Goal: Task Accomplishment & Management: Use online tool/utility

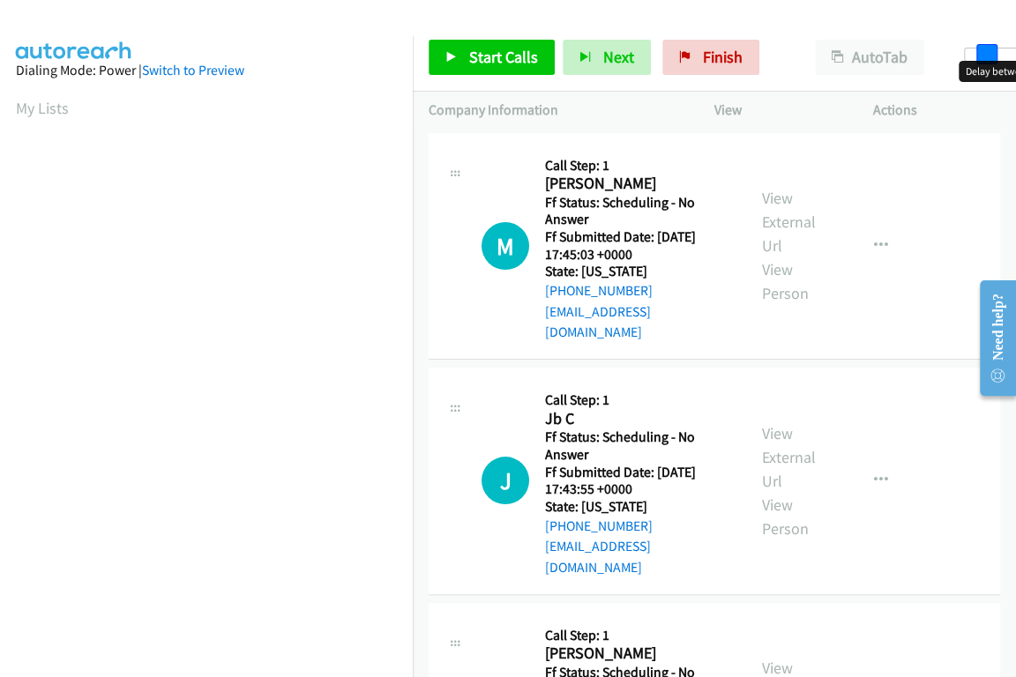
click at [979, 49] on div at bounding box center [1004, 55] width 81 height 14
drag, startPoint x: 985, startPoint y: 53, endPoint x: 996, endPoint y: 59, distance: 12.3
click at [996, 59] on span at bounding box center [997, 54] width 21 height 21
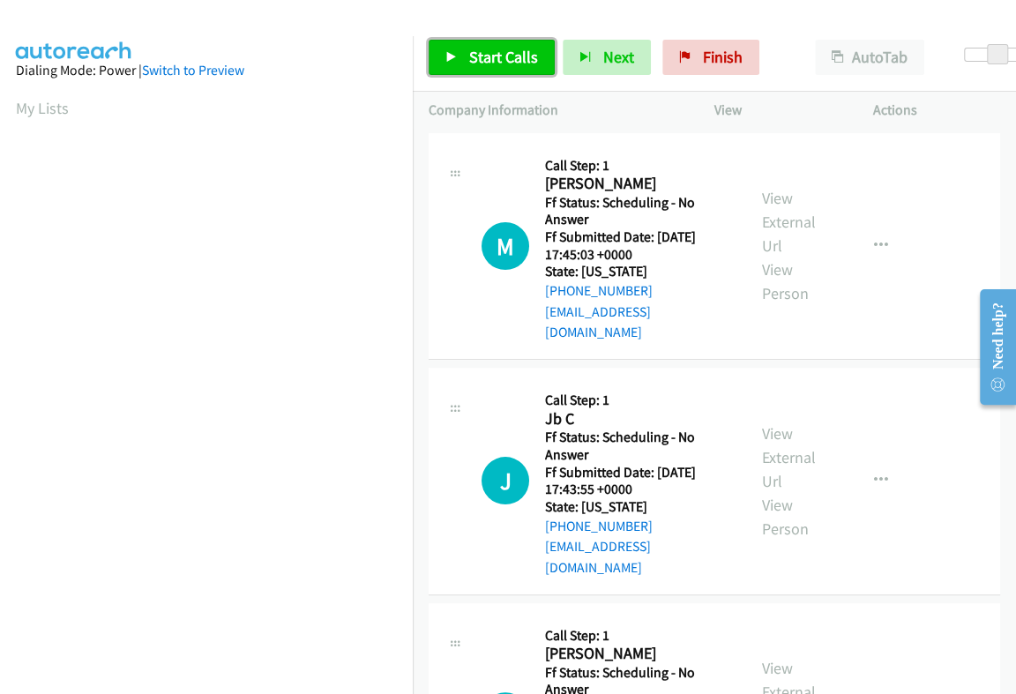
click at [474, 64] on span "Start Calls" at bounding box center [503, 57] width 69 height 20
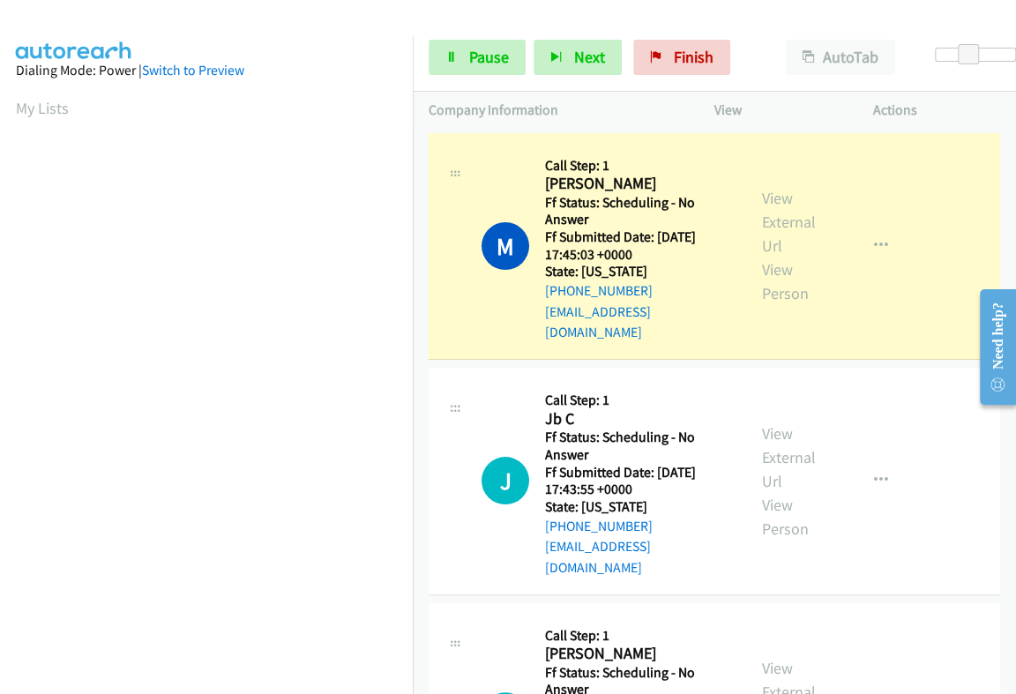
scroll to position [299, 0]
click at [773, 194] on link "View External Url" at bounding box center [789, 222] width 54 height 68
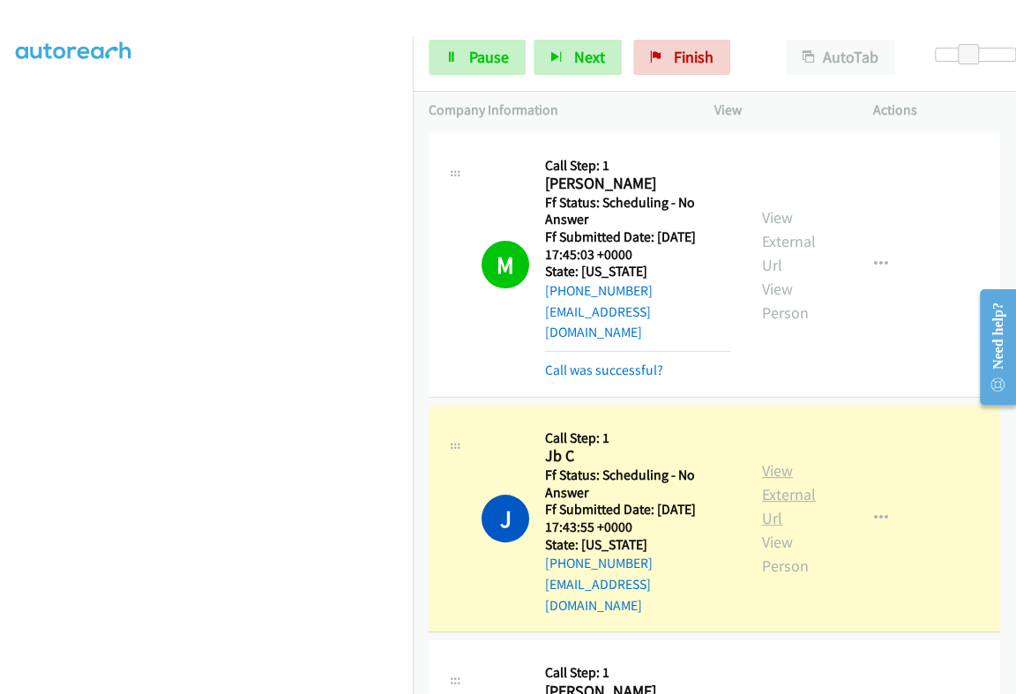
click at [768, 460] on link "View External Url" at bounding box center [789, 494] width 54 height 68
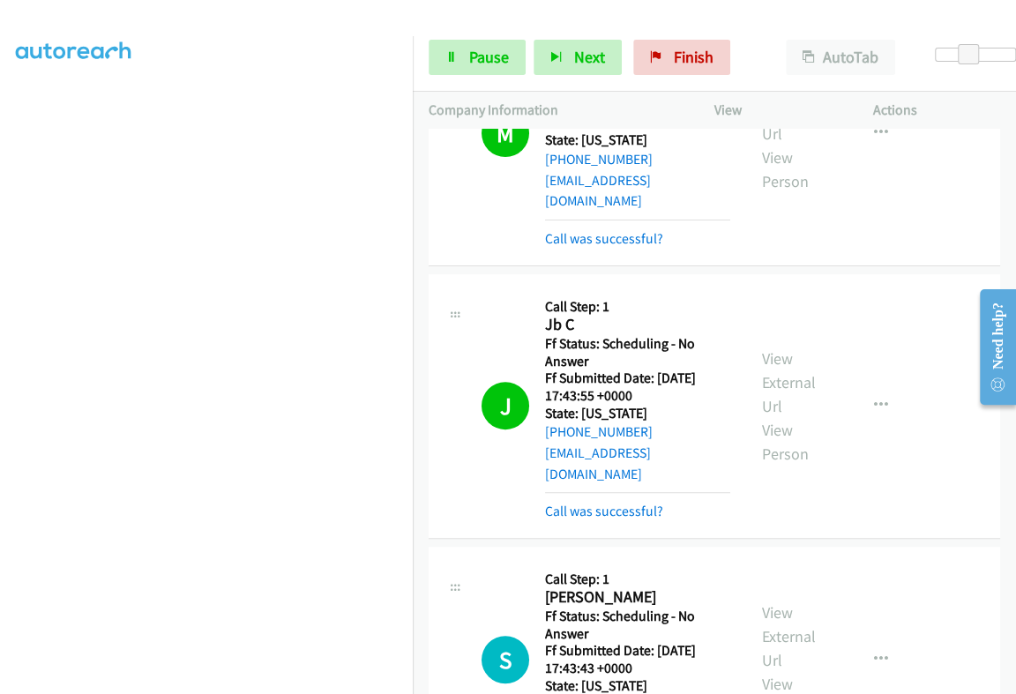
scroll to position [331, 0]
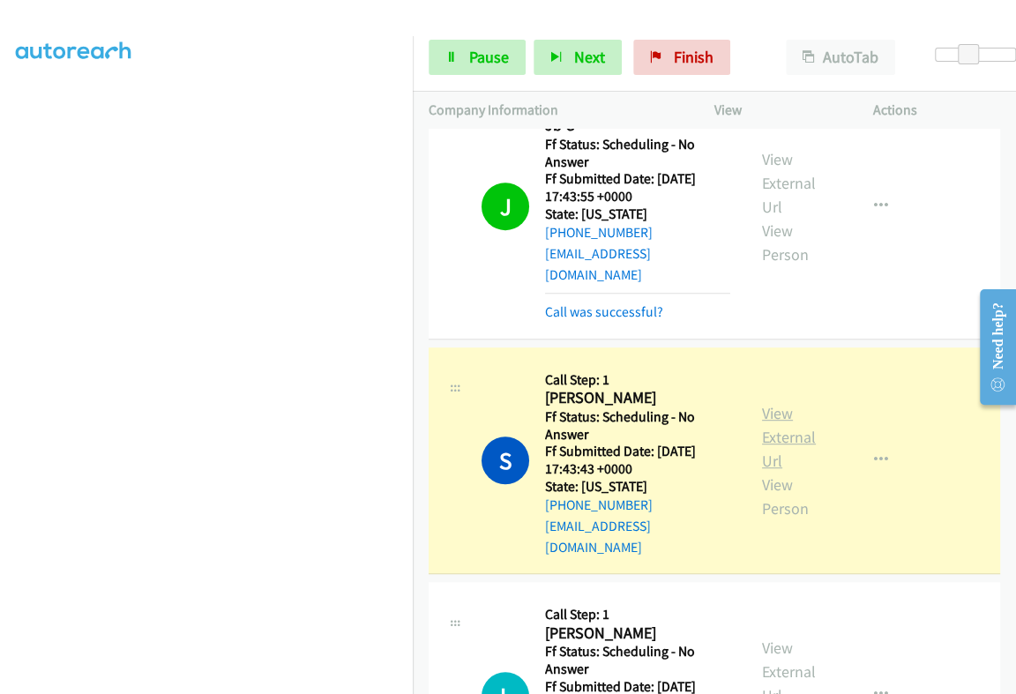
click at [762, 403] on link "View External Url" at bounding box center [789, 437] width 54 height 68
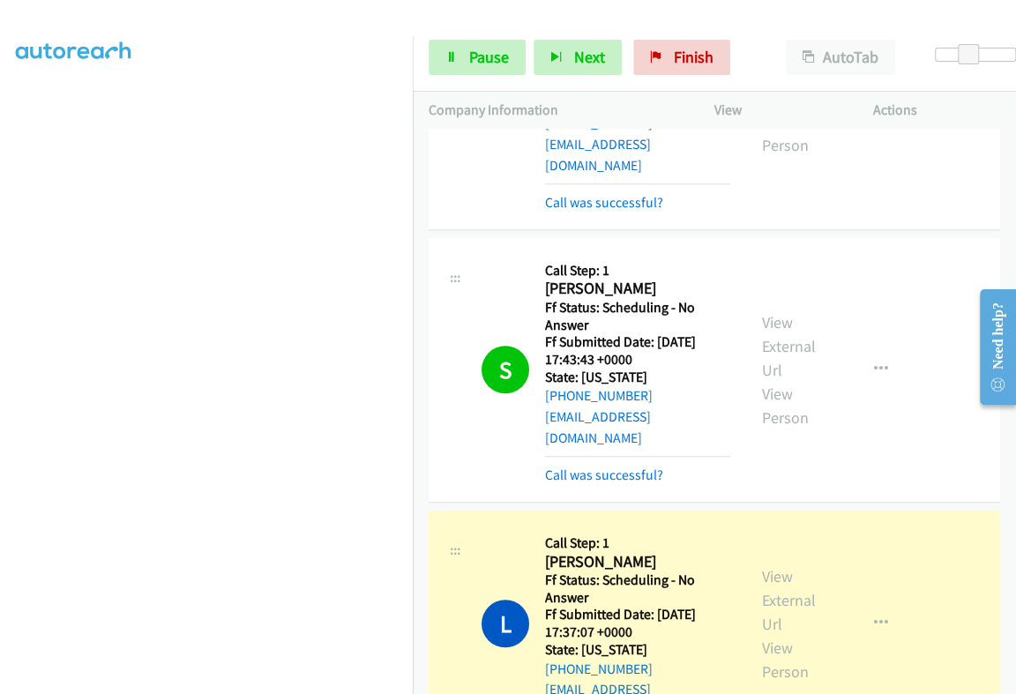
scroll to position [299, 0]
click at [874, 616] on icon "button" at bounding box center [881, 623] width 14 height 14
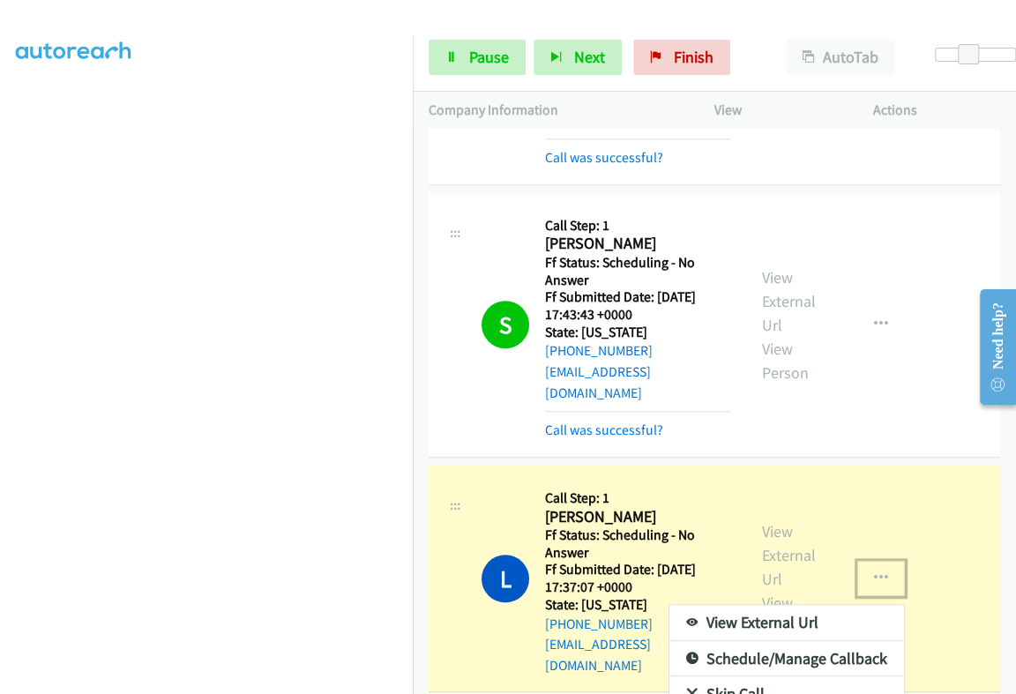
scroll to position [551, 0]
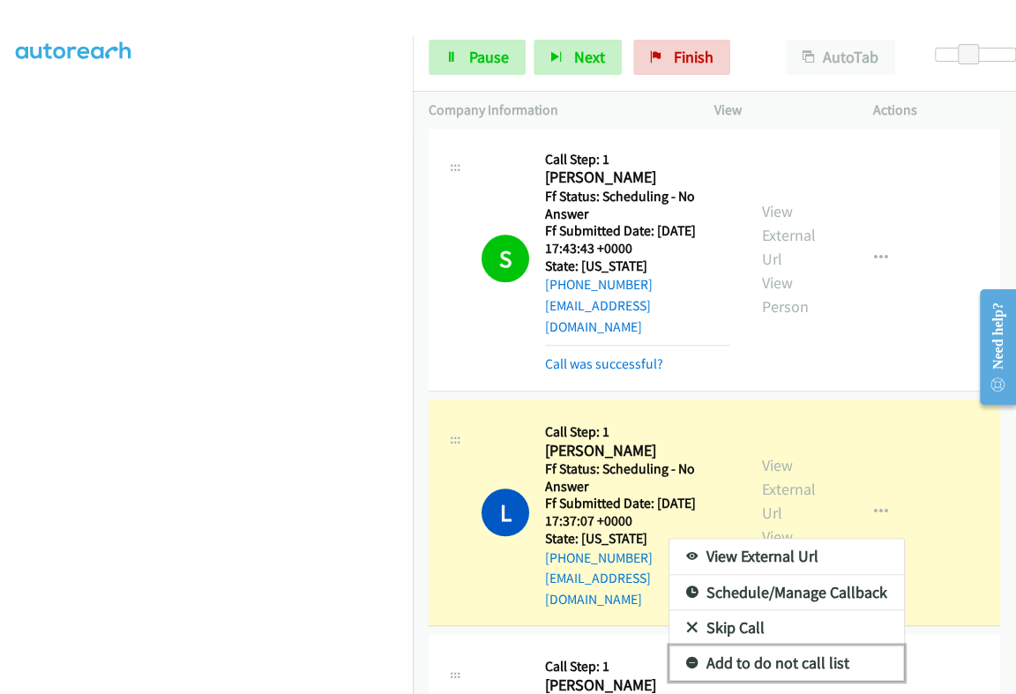
click at [785, 646] on link "Add to do not call list" at bounding box center [786, 663] width 235 height 35
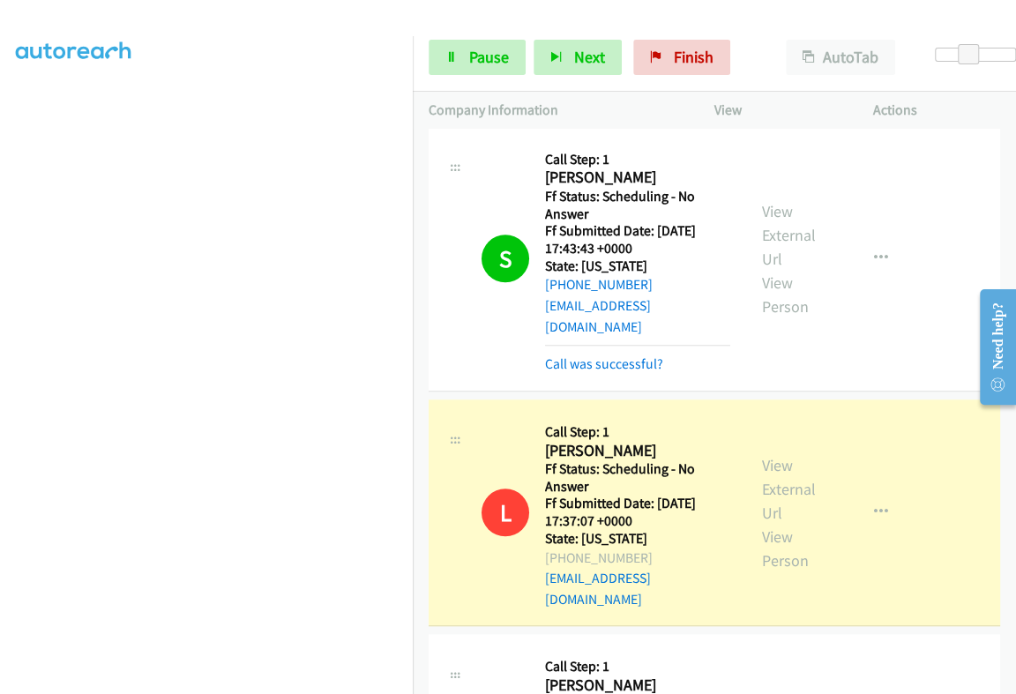
click at [781, 453] on div "View External Url View Person" at bounding box center [794, 512] width 64 height 119
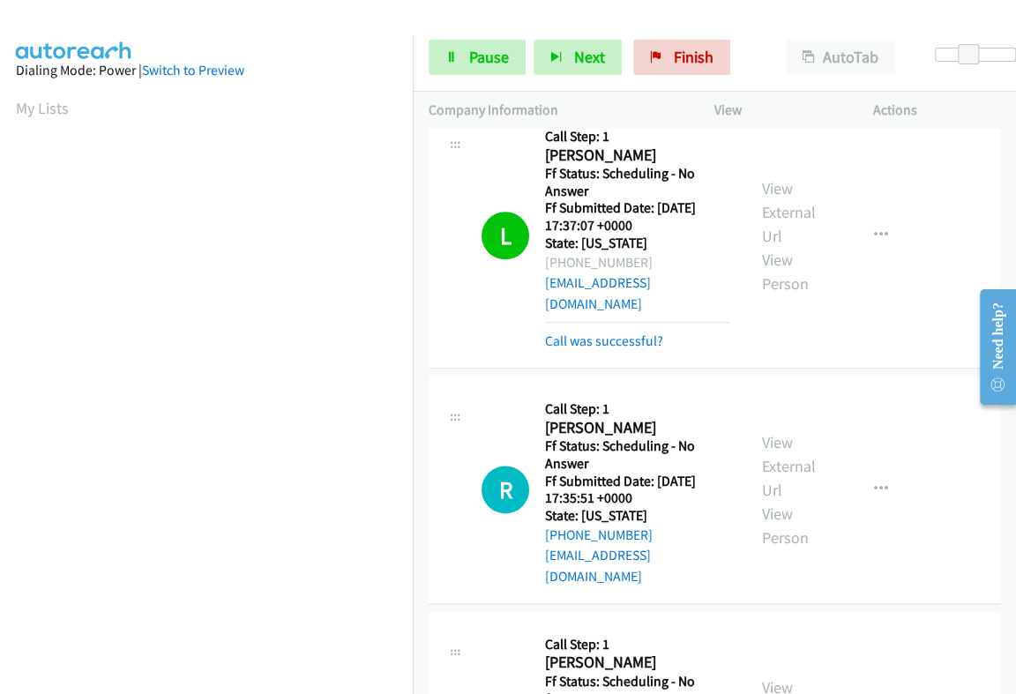
scroll to position [881, 0]
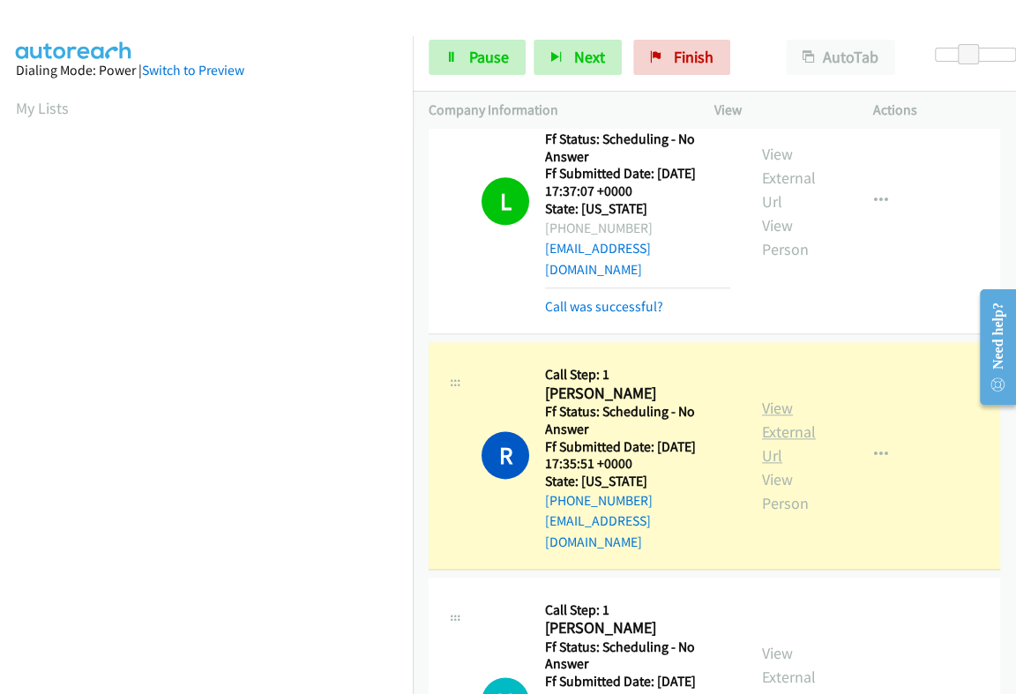
click at [767, 398] on link "View External Url" at bounding box center [789, 432] width 54 height 68
click at [874, 448] on icon "button" at bounding box center [881, 455] width 14 height 14
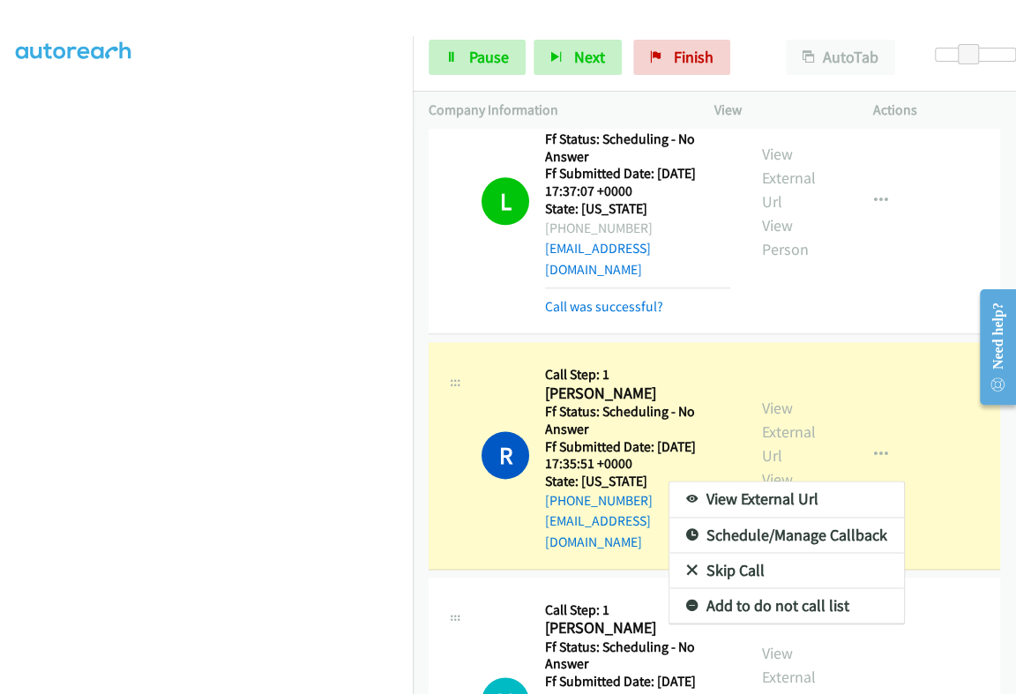
click at [481, 56] on div at bounding box center [508, 347] width 1016 height 694
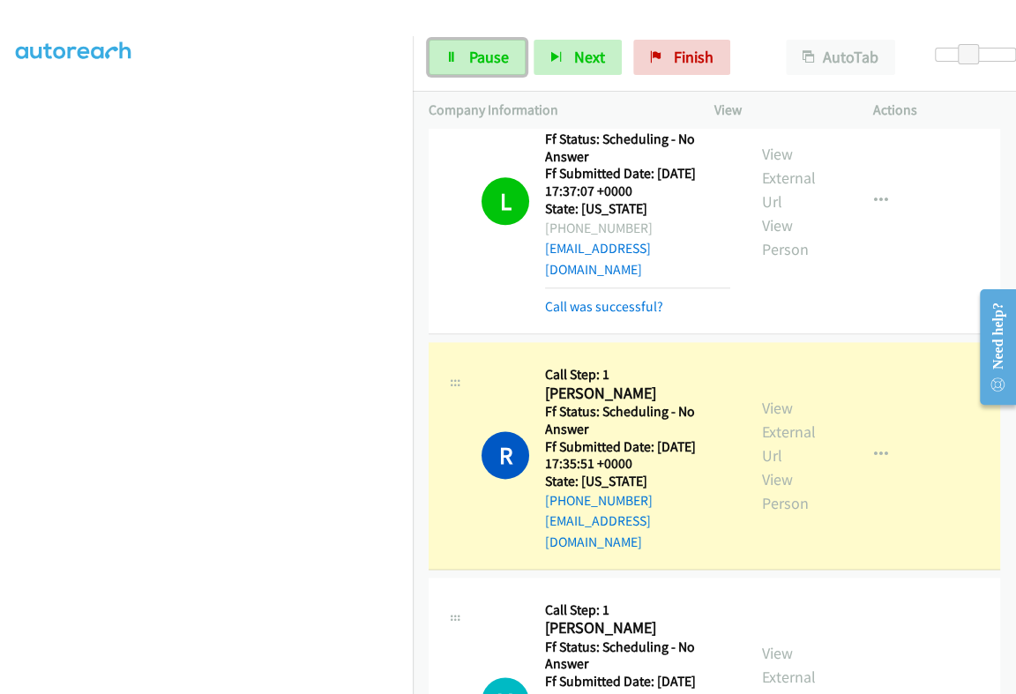
drag, startPoint x: 479, startPoint y: 57, endPoint x: 538, endPoint y: 14, distance: 73.2
click at [478, 57] on span "Pause" at bounding box center [489, 57] width 40 height 20
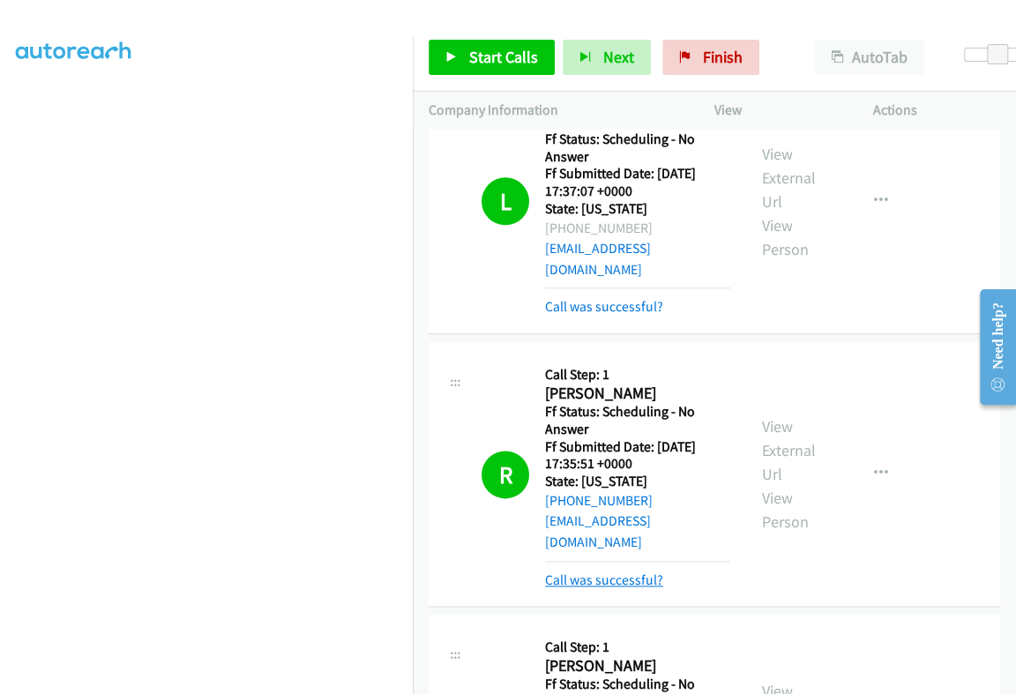
click at [599, 572] on link "Call was successful?" at bounding box center [604, 580] width 118 height 17
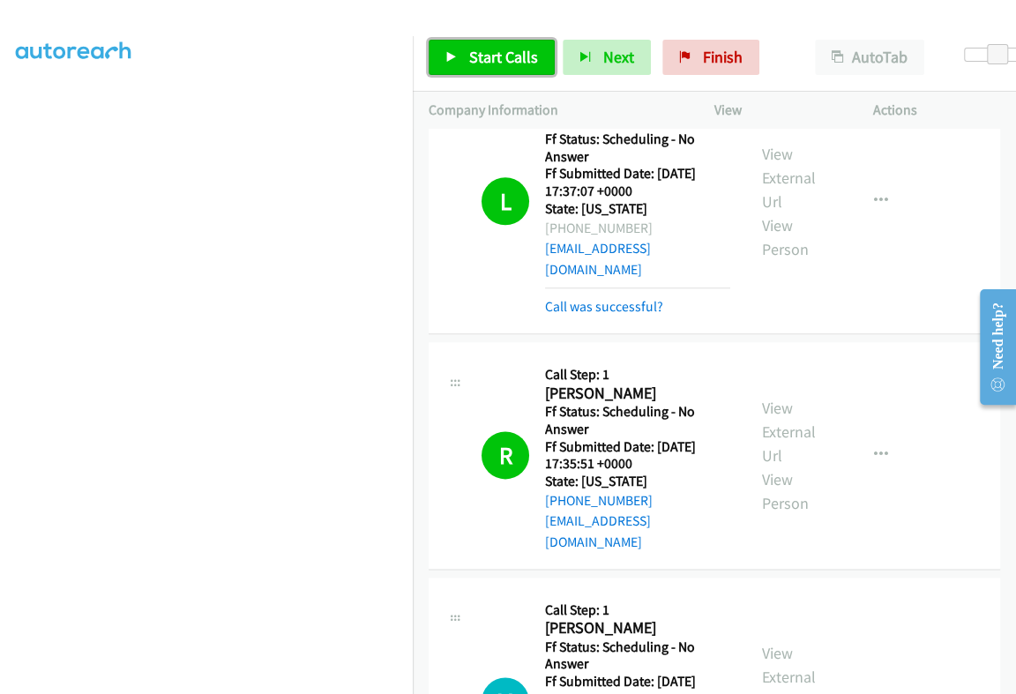
click at [482, 52] on span "Start Calls" at bounding box center [503, 57] width 69 height 20
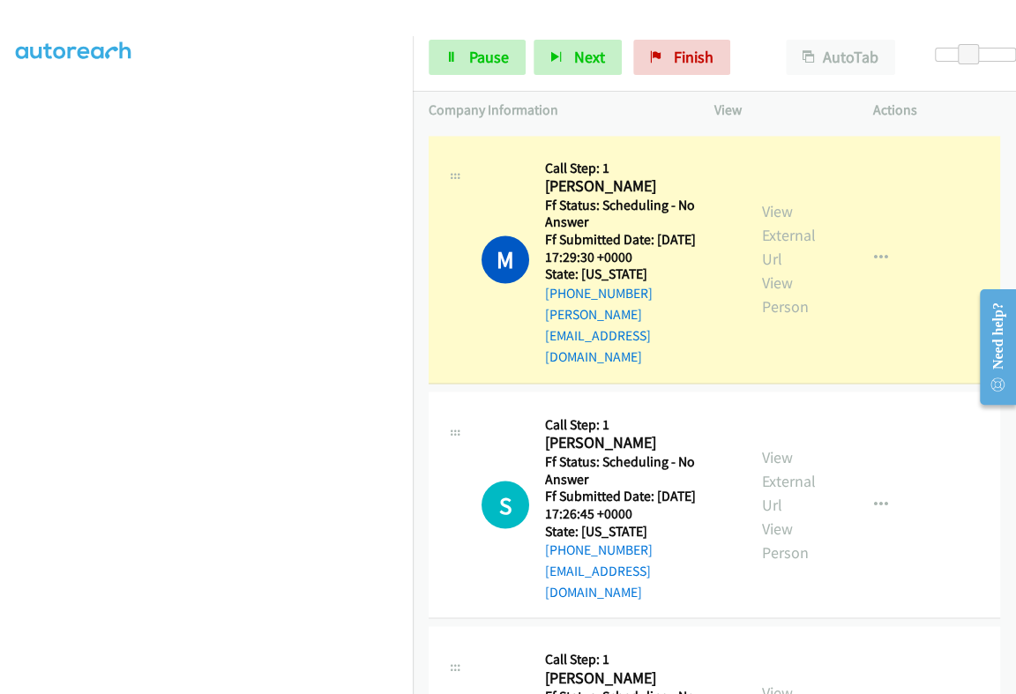
scroll to position [1213, 0]
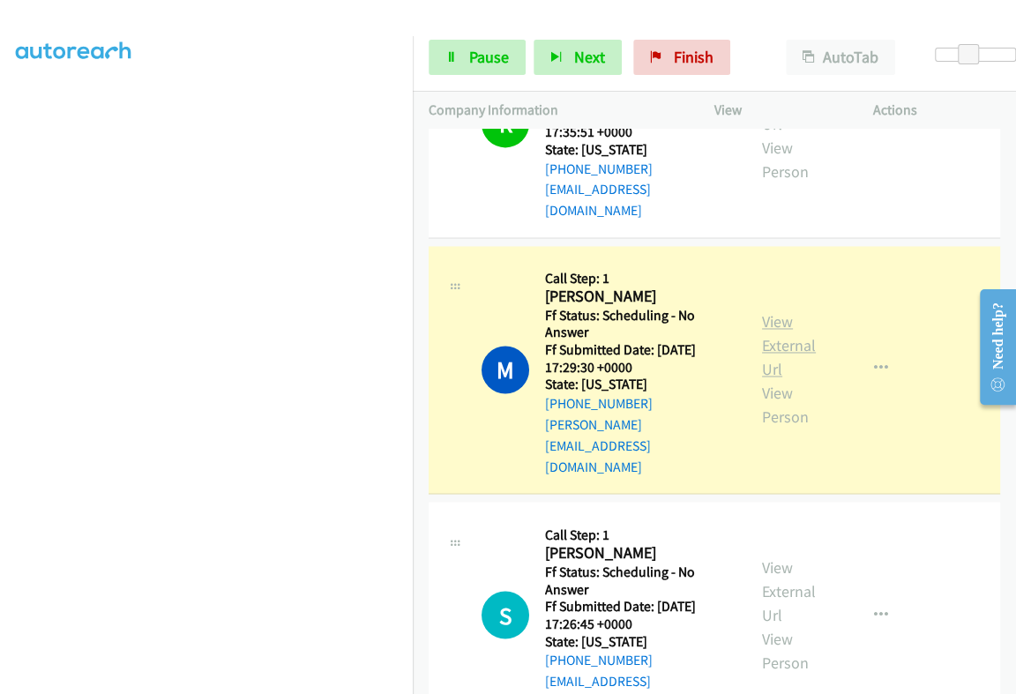
click at [765, 311] on link "View External Url" at bounding box center [789, 345] width 54 height 68
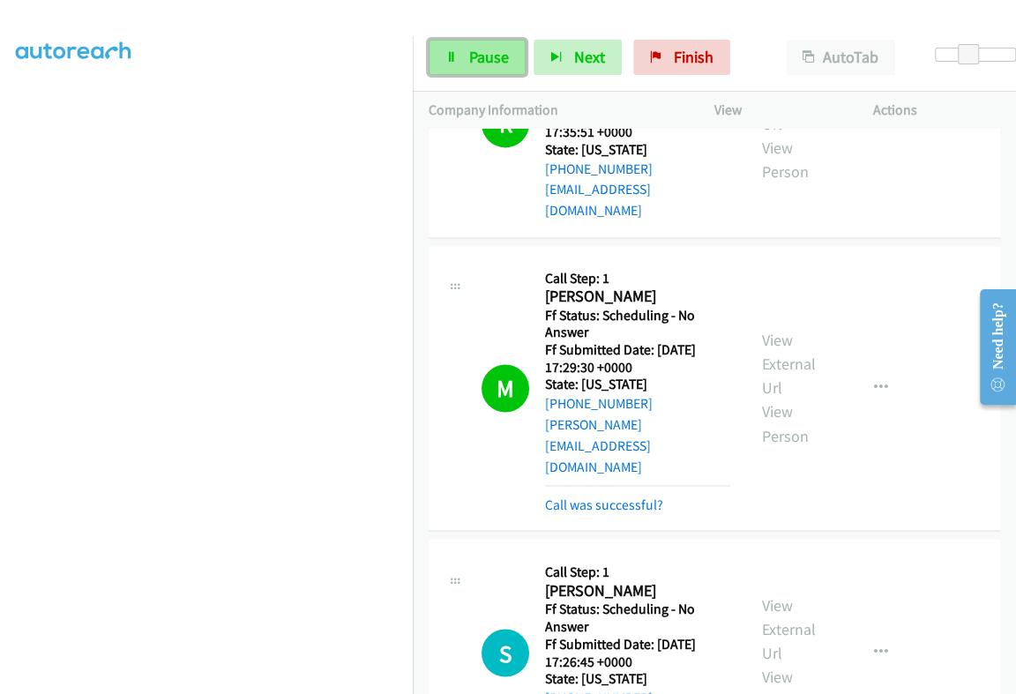
click at [463, 50] on link "Pause" at bounding box center [477, 57] width 97 height 35
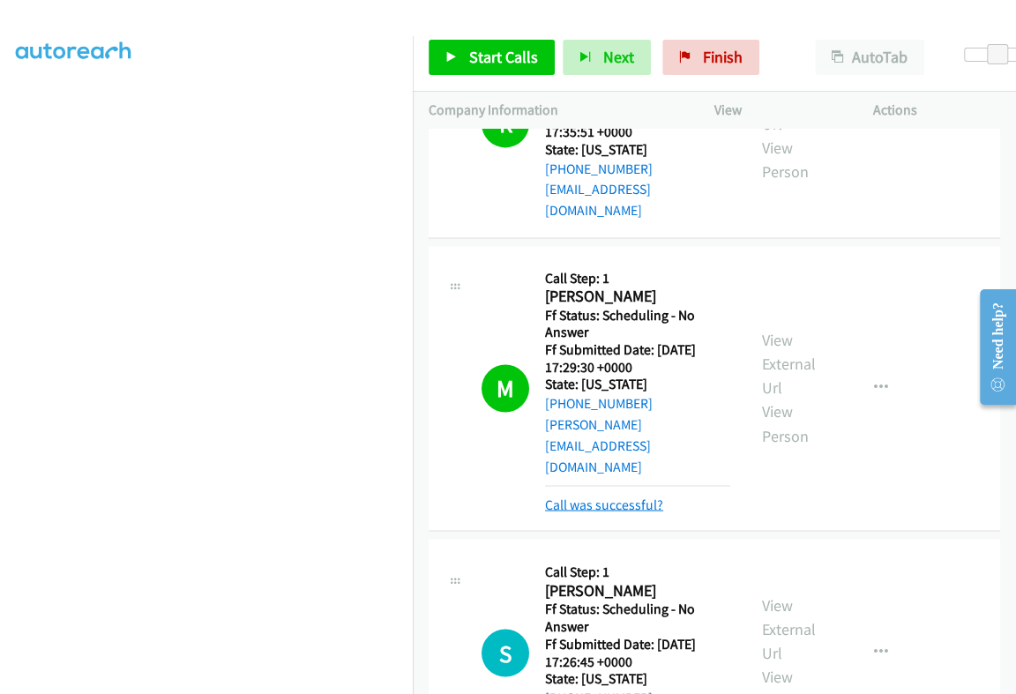
click at [600, 496] on link "Call was successful?" at bounding box center [604, 504] width 118 height 17
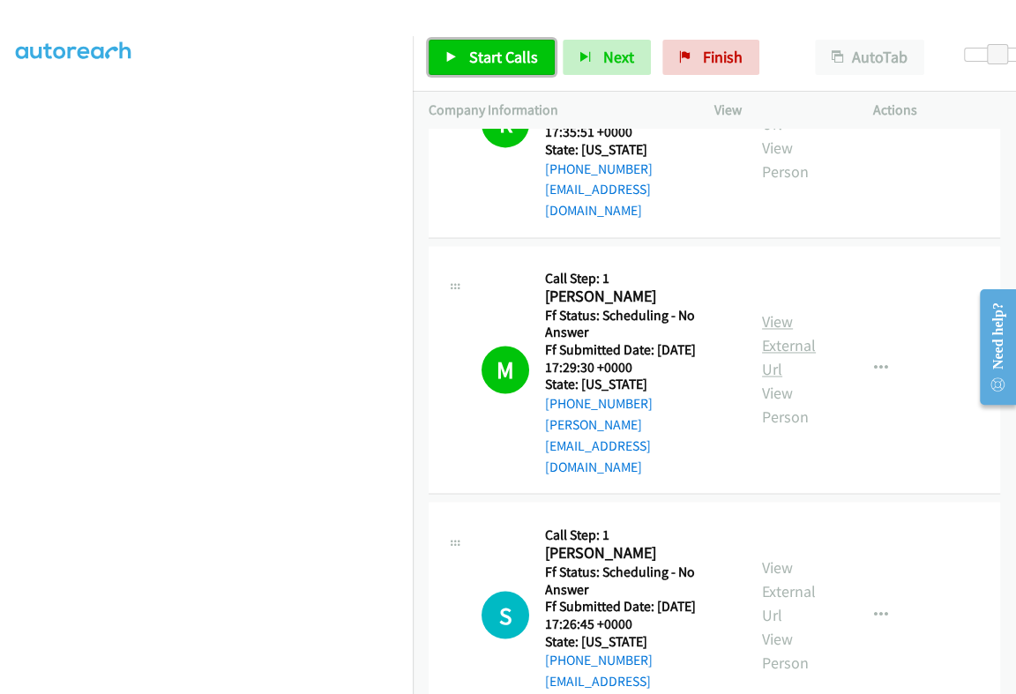
drag, startPoint x: 499, startPoint y: 55, endPoint x: 770, endPoint y: 189, distance: 302.1
click at [499, 54] on span "Start Calls" at bounding box center [503, 57] width 69 height 20
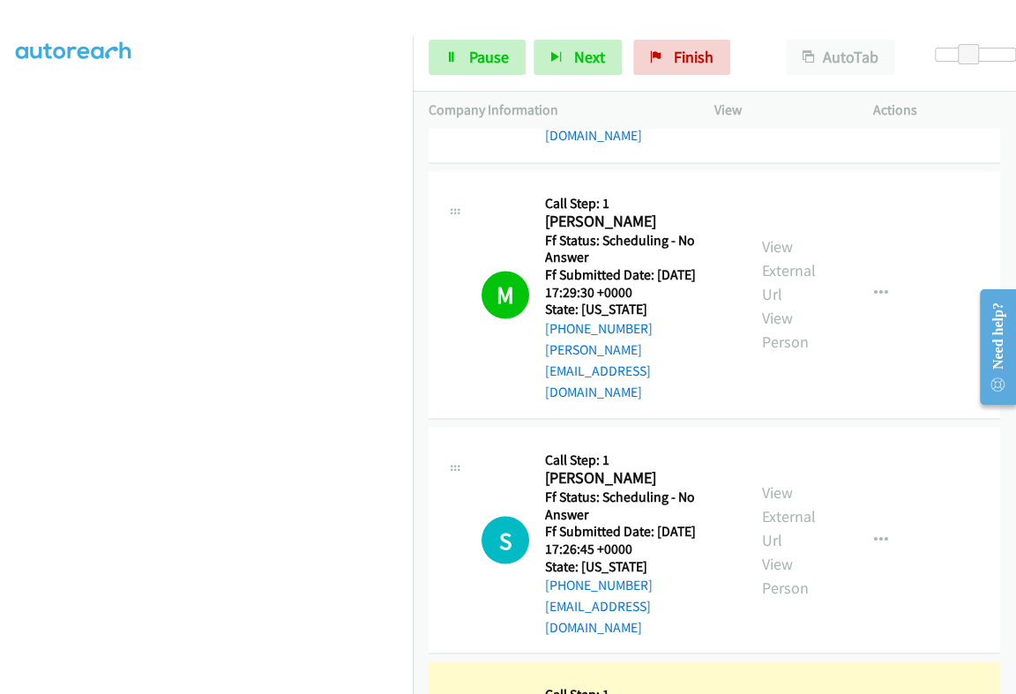
scroll to position [1323, 0]
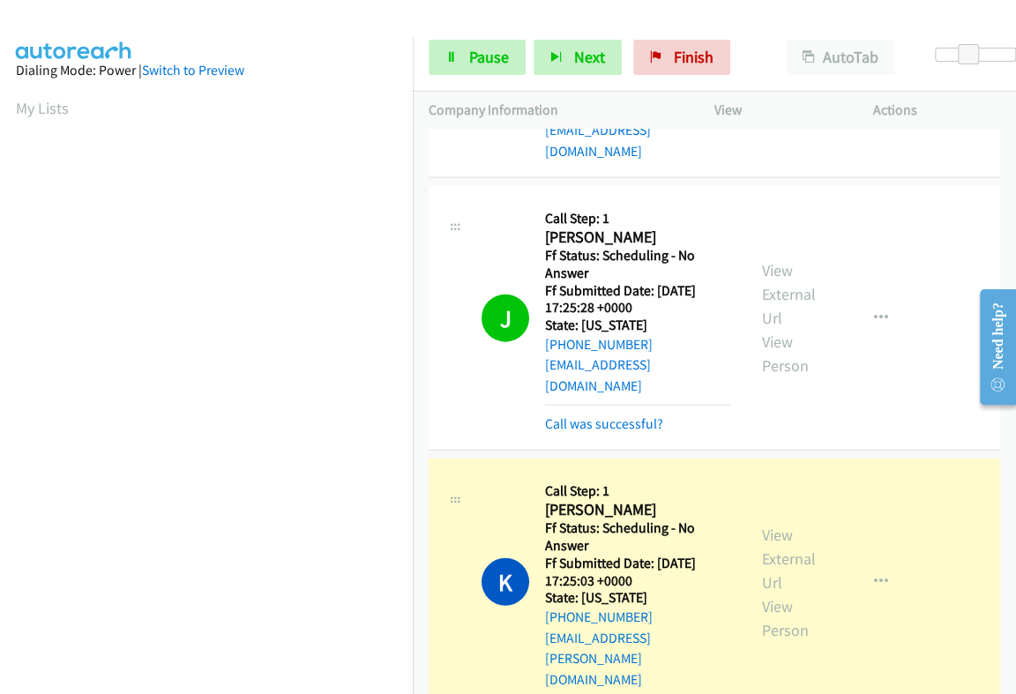
scroll to position [299, 0]
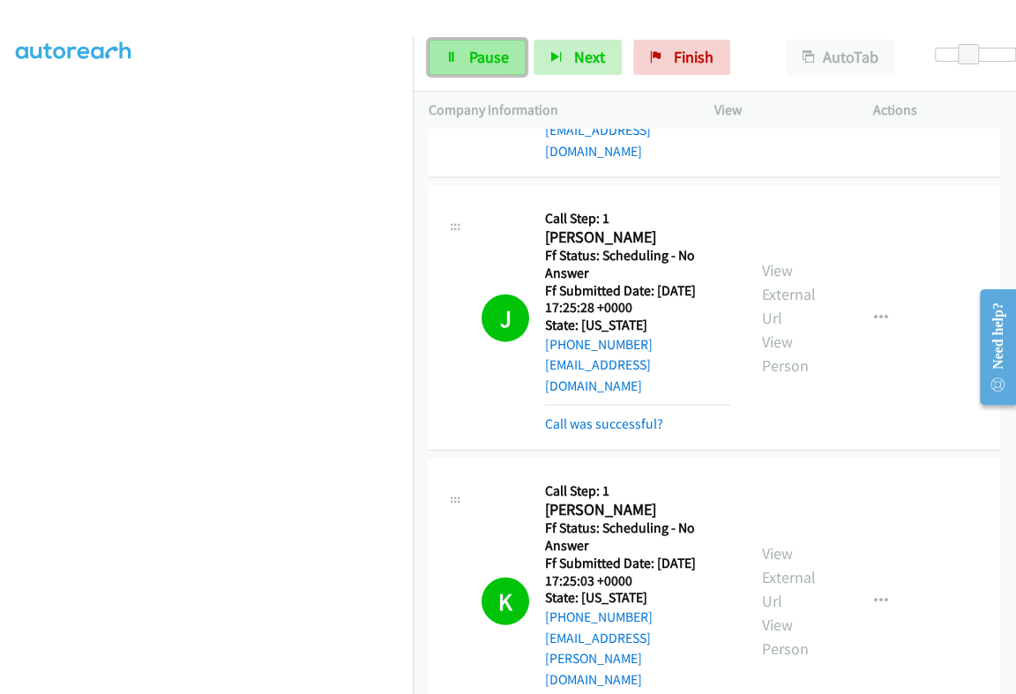
click at [465, 60] on link "Pause" at bounding box center [477, 57] width 97 height 35
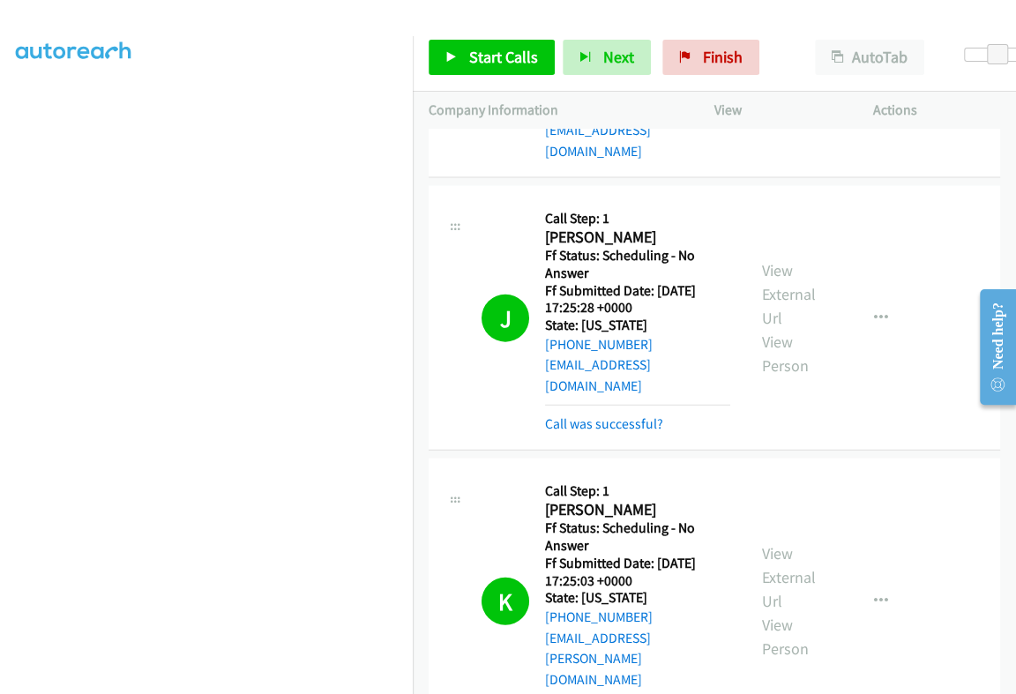
click at [772, 542] on div "View External Url View Person" at bounding box center [794, 601] width 64 height 119
click at [765, 543] on link "View External Url" at bounding box center [789, 577] width 54 height 68
click at [524, 58] on span "Start Calls" at bounding box center [503, 57] width 69 height 20
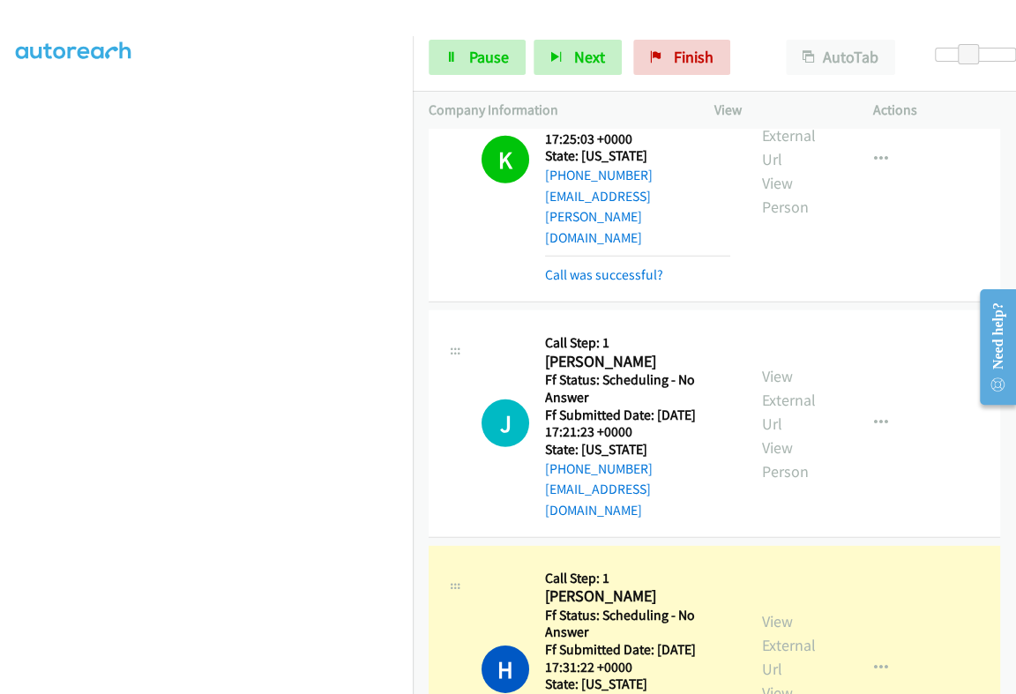
scroll to position [0, 0]
click at [765, 611] on link "View External Url" at bounding box center [789, 645] width 54 height 68
drag, startPoint x: 871, startPoint y: 393, endPoint x: 872, endPoint y: 403, distance: 9.7
click at [874, 661] on icon "button" at bounding box center [881, 668] width 14 height 14
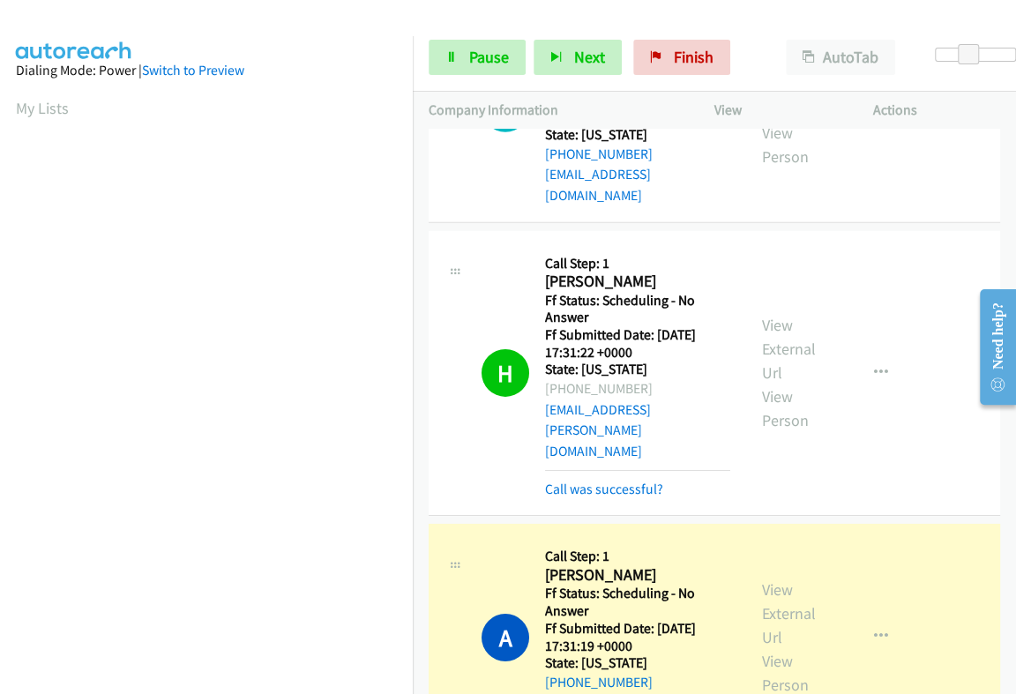
scroll to position [2536, 0]
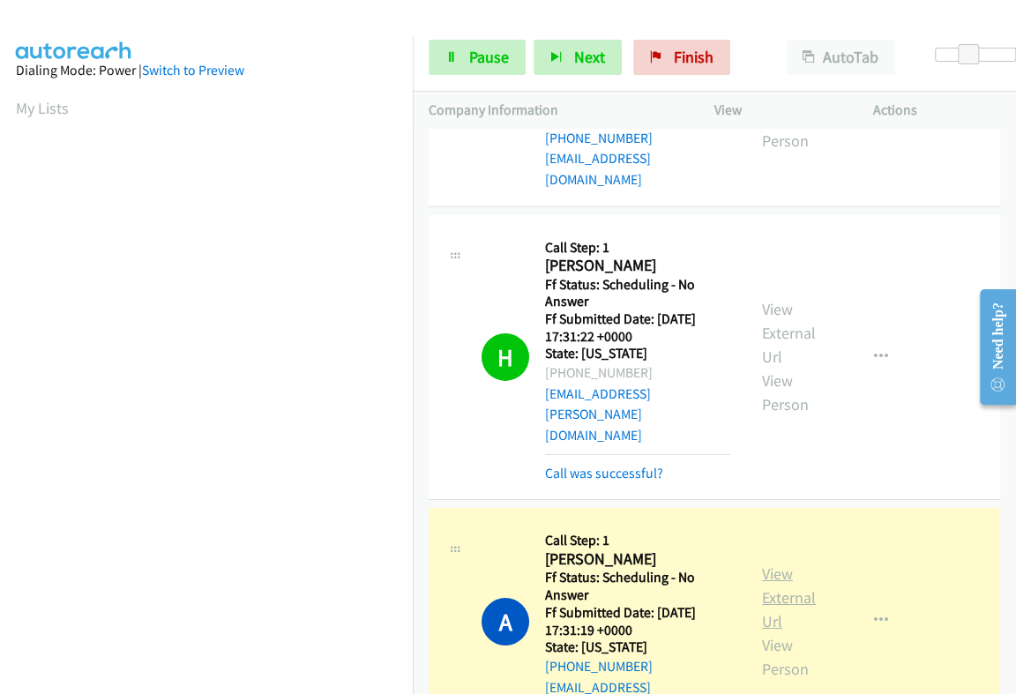
click at [771, 564] on link "View External Url" at bounding box center [789, 598] width 54 height 68
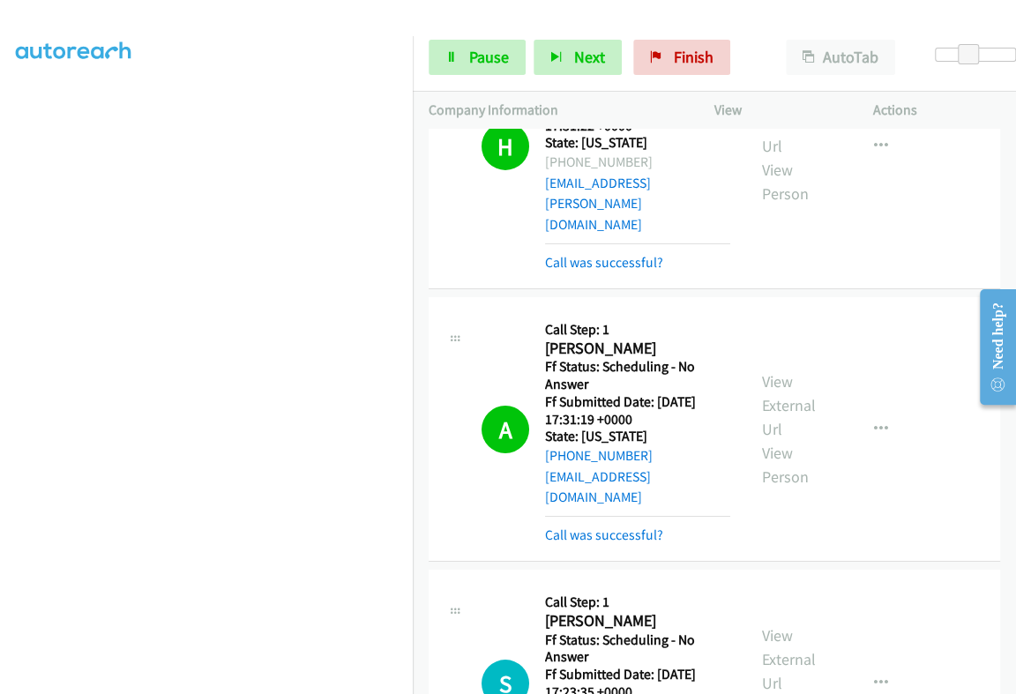
scroll to position [2755, 0]
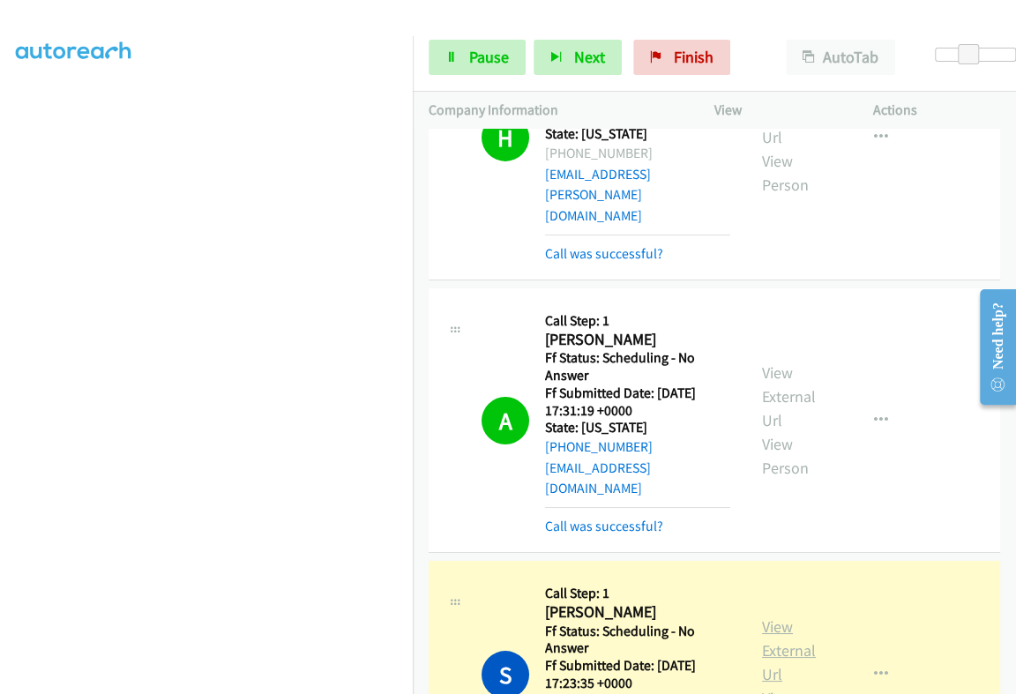
click at [780, 616] on link "View External Url" at bounding box center [789, 650] width 54 height 68
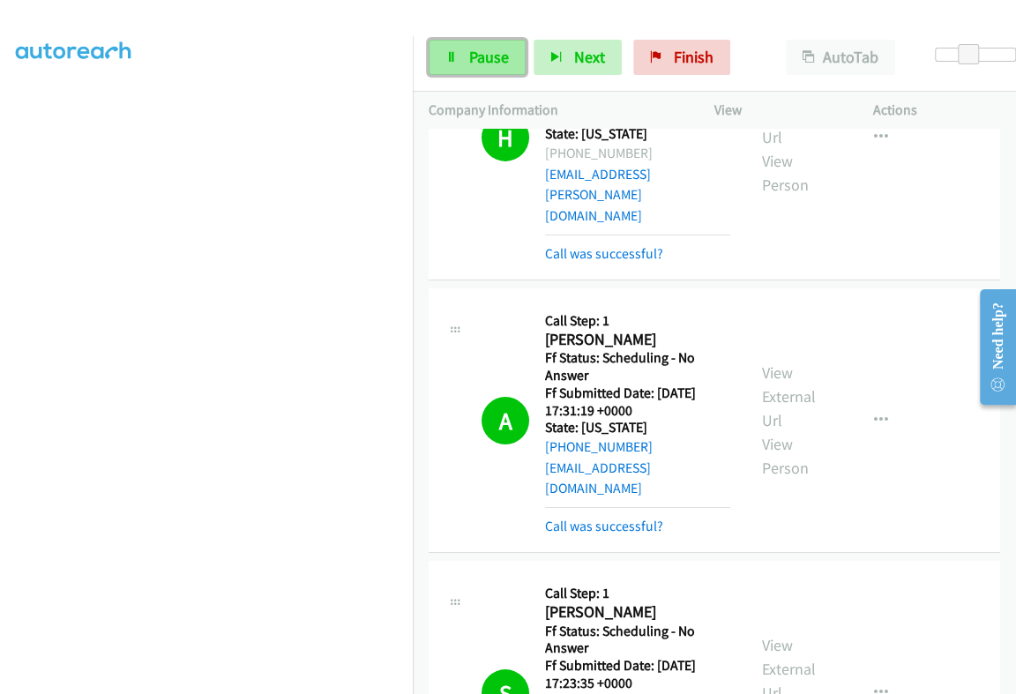
click at [494, 53] on span "Pause" at bounding box center [489, 57] width 40 height 20
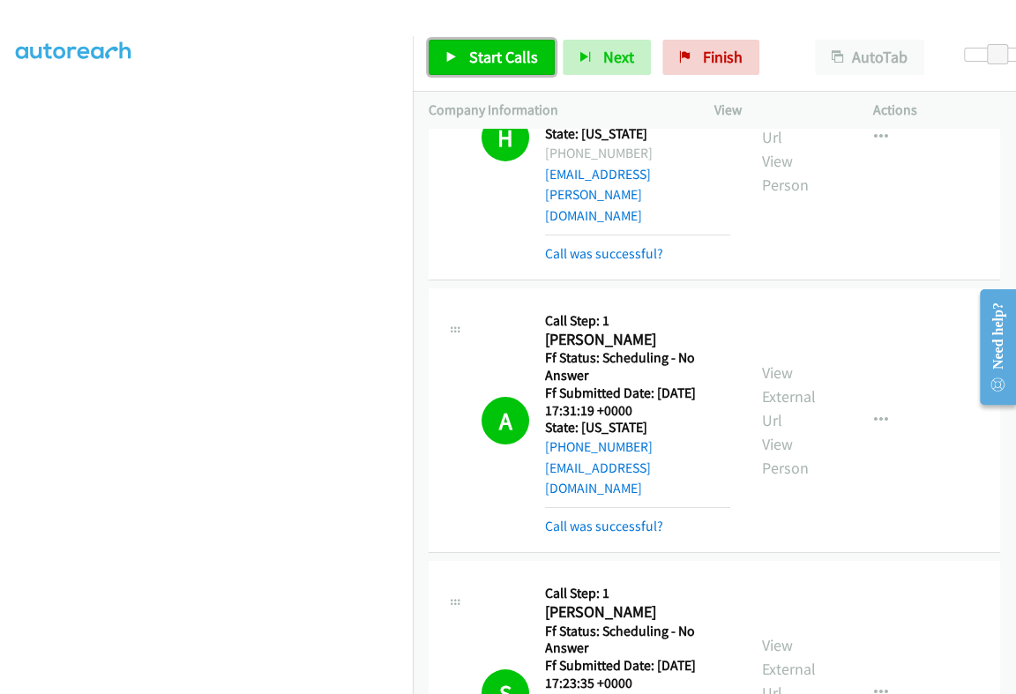
click at [483, 47] on span "Start Calls" at bounding box center [503, 57] width 69 height 20
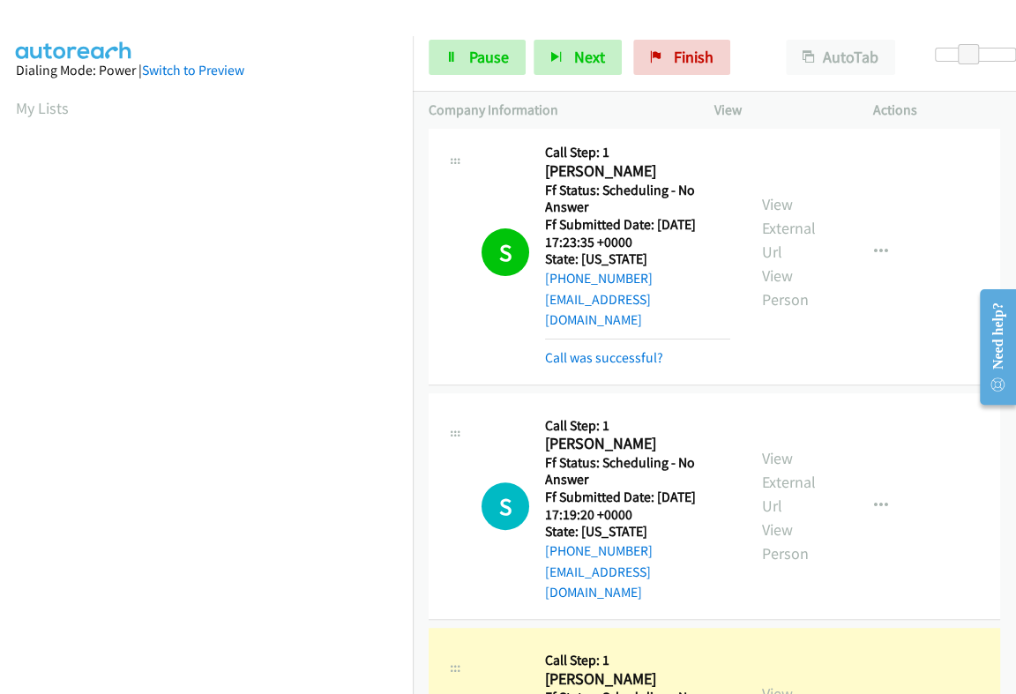
scroll to position [299, 0]
click at [586, 669] on h2 "[PERSON_NAME]" at bounding box center [637, 679] width 185 height 20
copy h2 "[PERSON_NAME]"
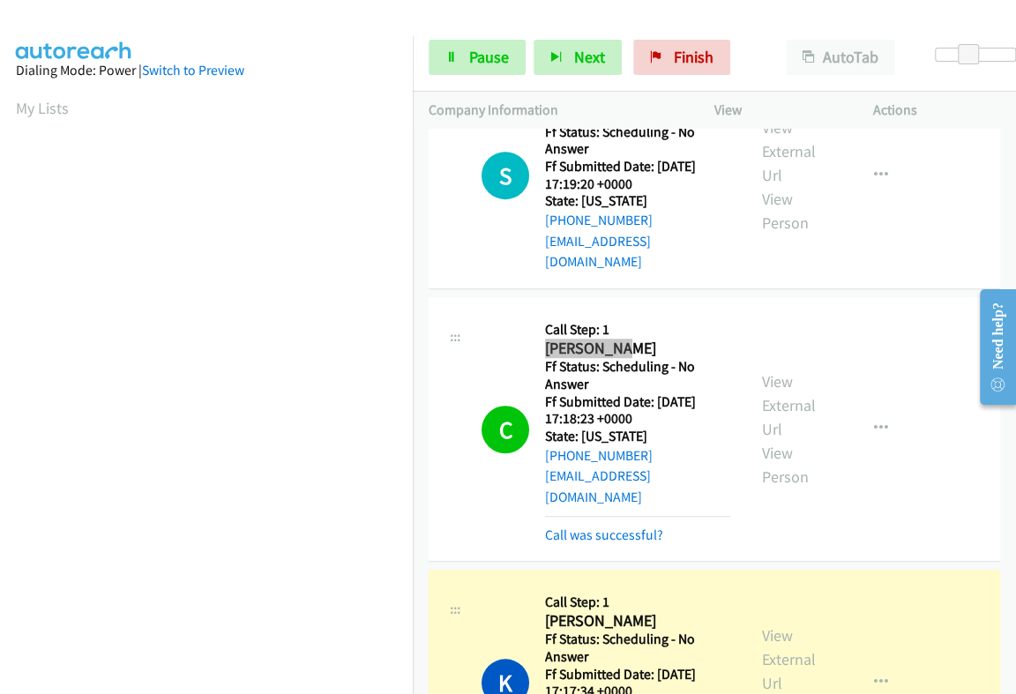
scroll to position [3527, 0]
click at [776, 625] on link "View External Url" at bounding box center [789, 659] width 54 height 68
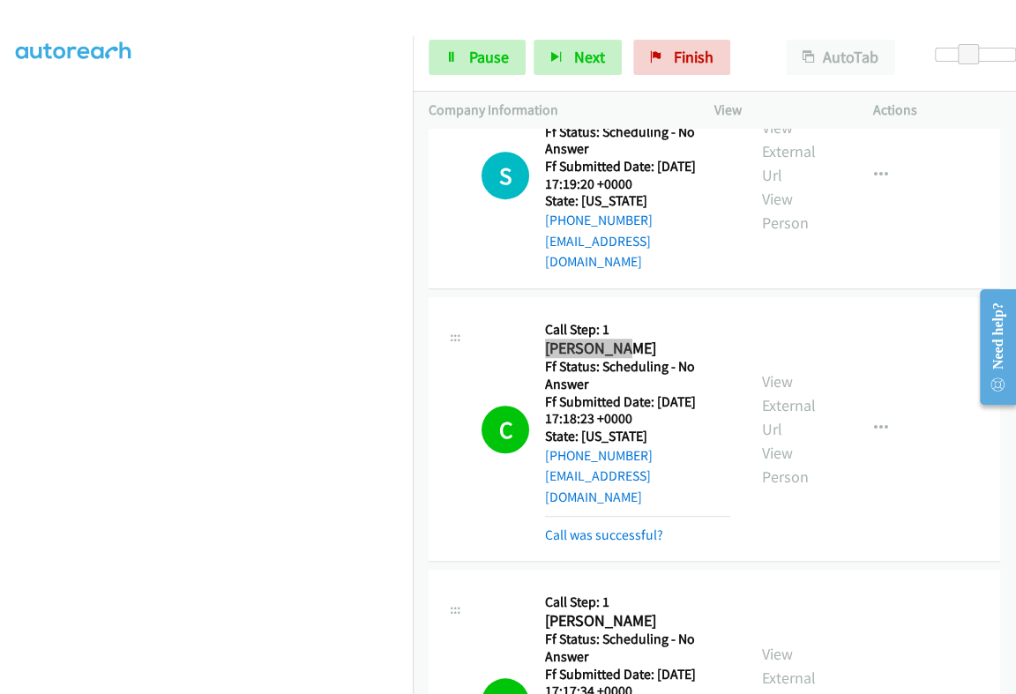
scroll to position [0, 0]
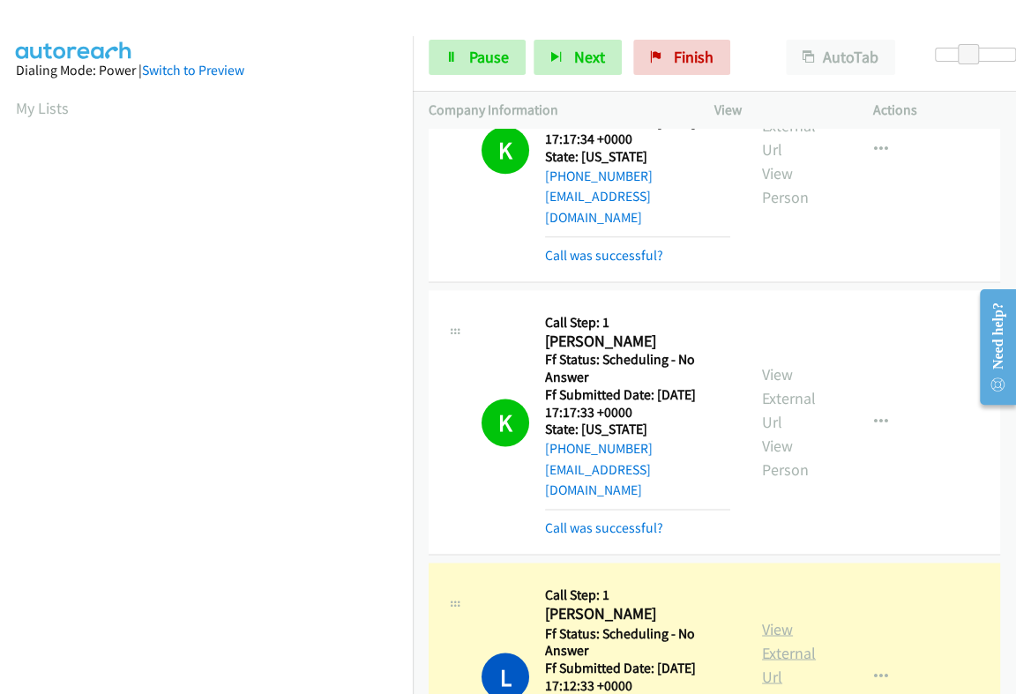
click at [771, 618] on link "View External Url" at bounding box center [789, 652] width 54 height 68
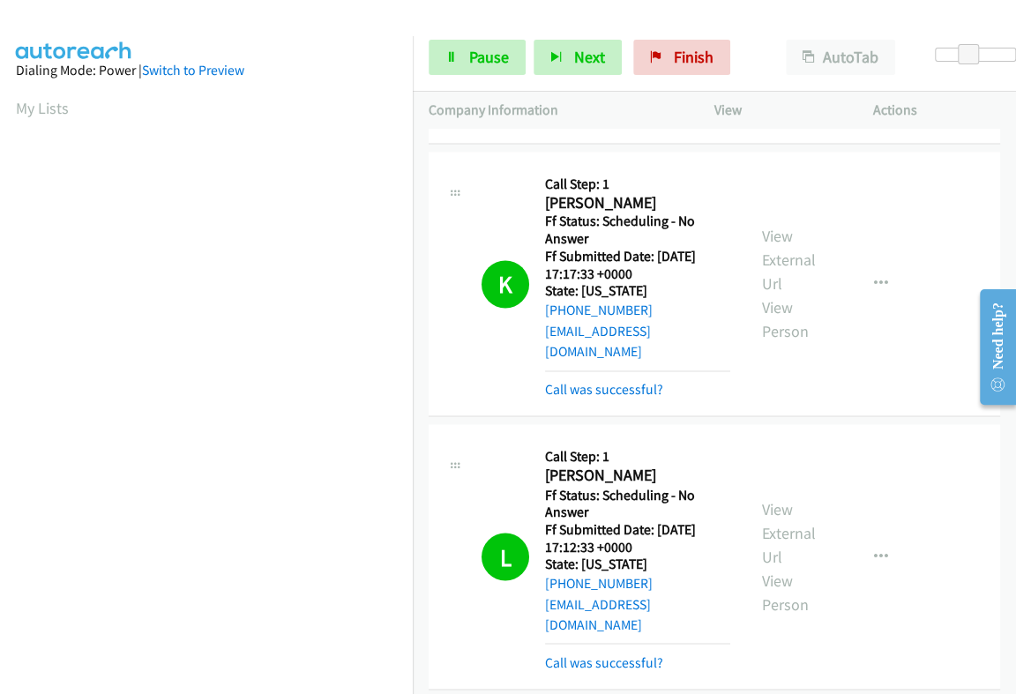
scroll to position [4189, 0]
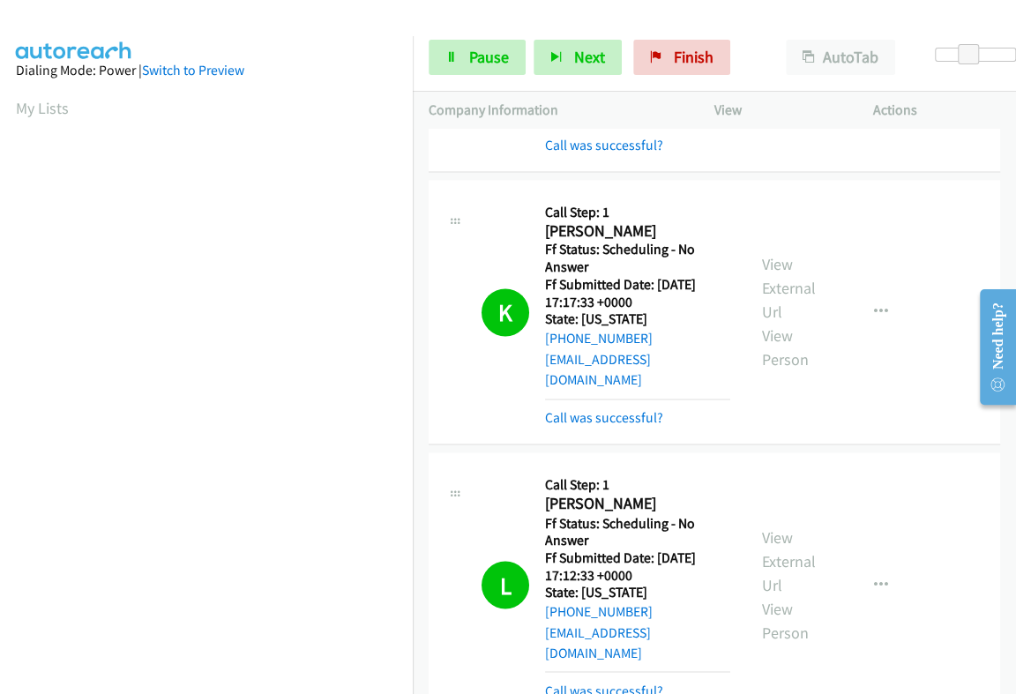
click at [484, 59] on span "Pause" at bounding box center [489, 57] width 40 height 20
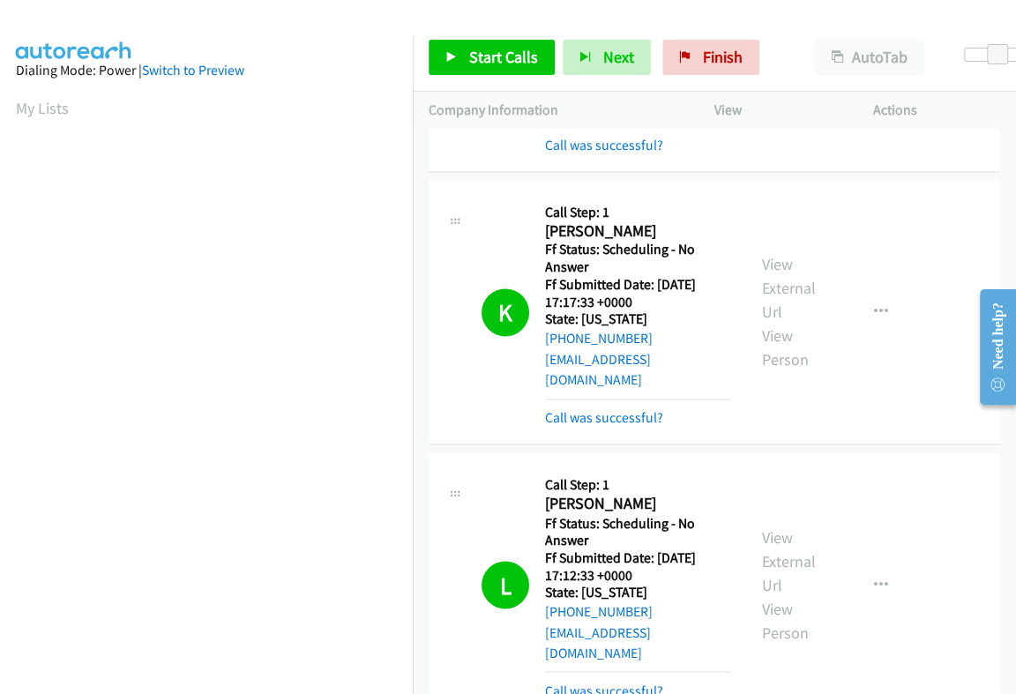
click at [516, 63] on span "Start Calls" at bounding box center [503, 57] width 69 height 20
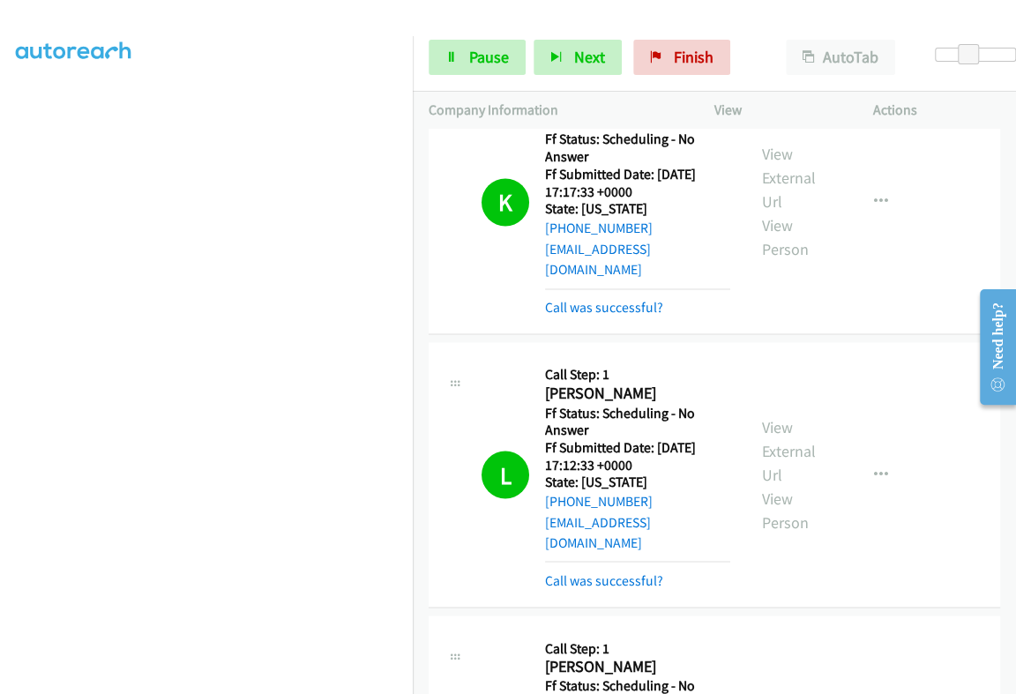
scroll to position [299, 0]
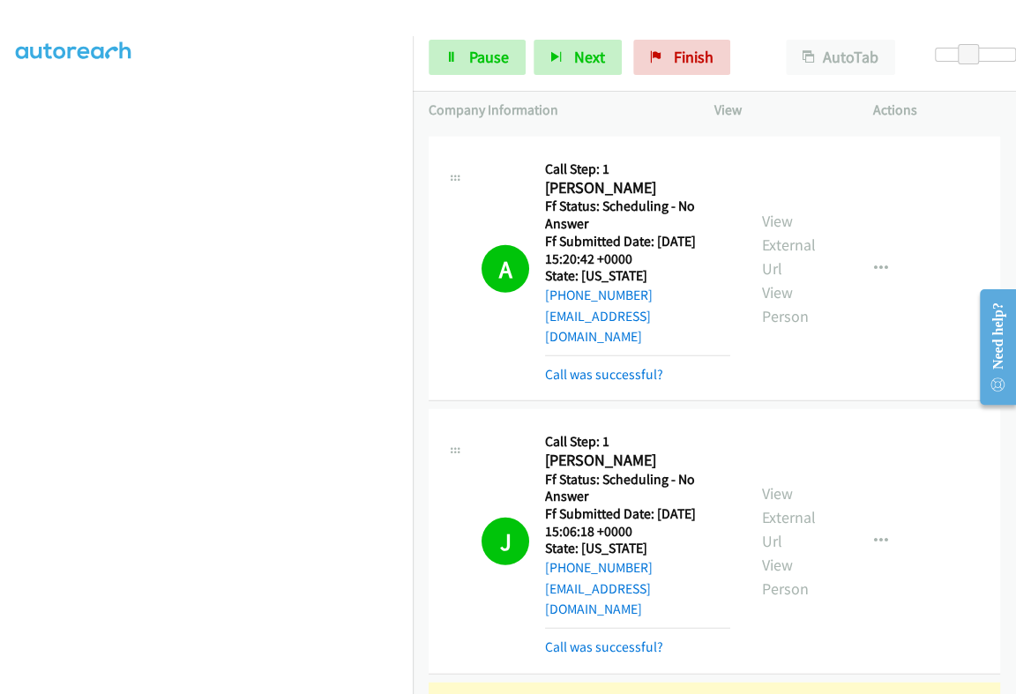
scroll to position [0, 0]
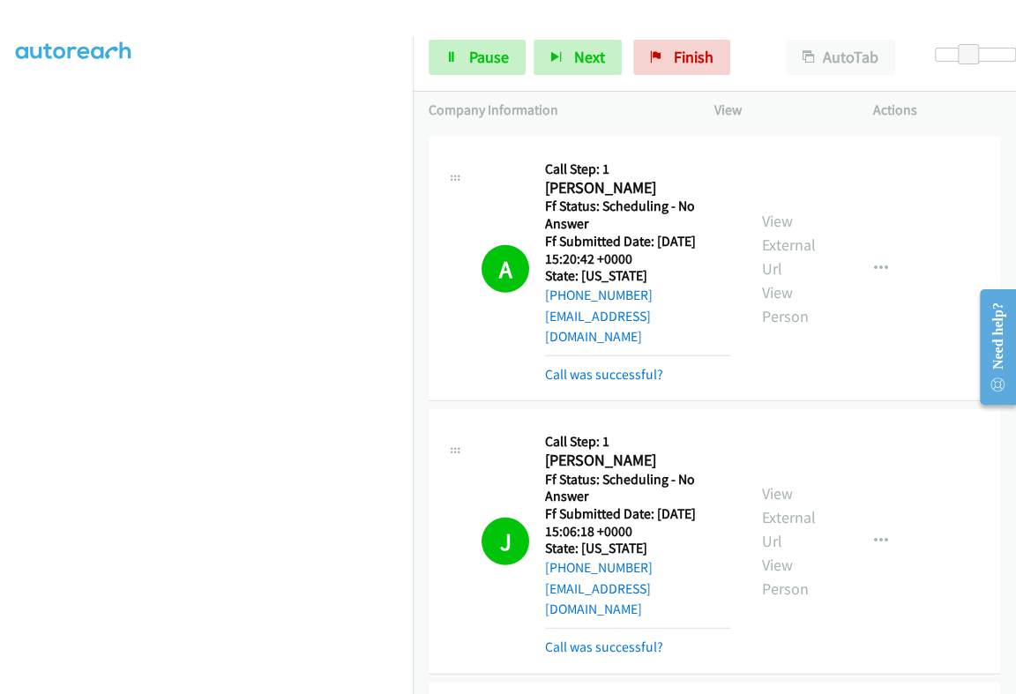
scroll to position [299, 0]
click at [499, 55] on span "Pause" at bounding box center [489, 57] width 40 height 20
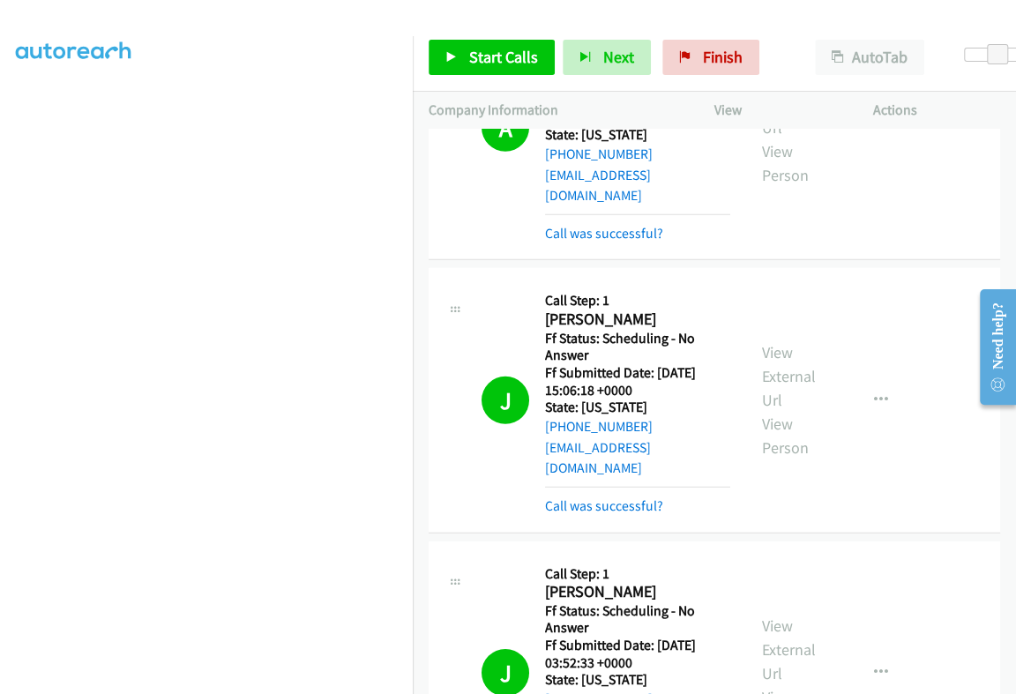
scroll to position [5292, 0]
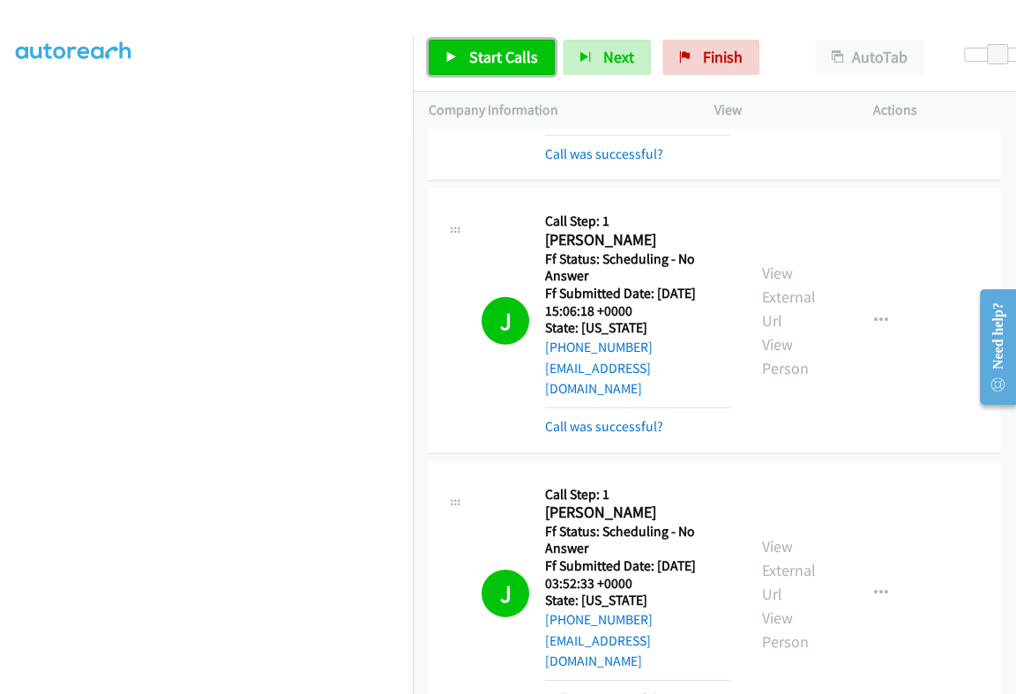
click at [485, 65] on span "Start Calls" at bounding box center [503, 57] width 69 height 20
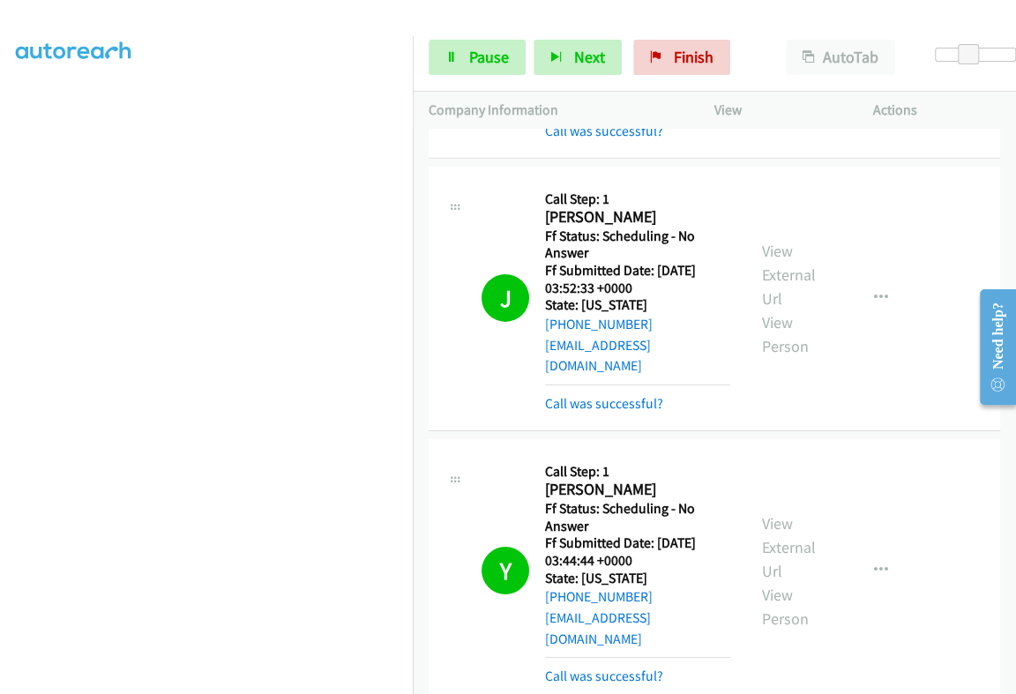
scroll to position [5622, 0]
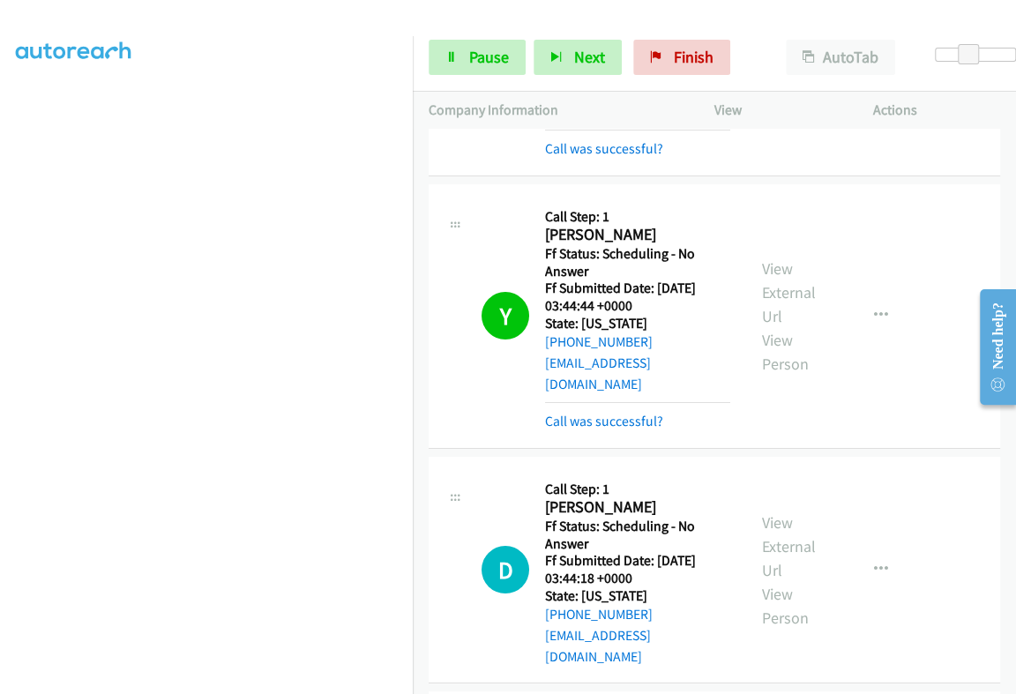
scroll to position [299, 0]
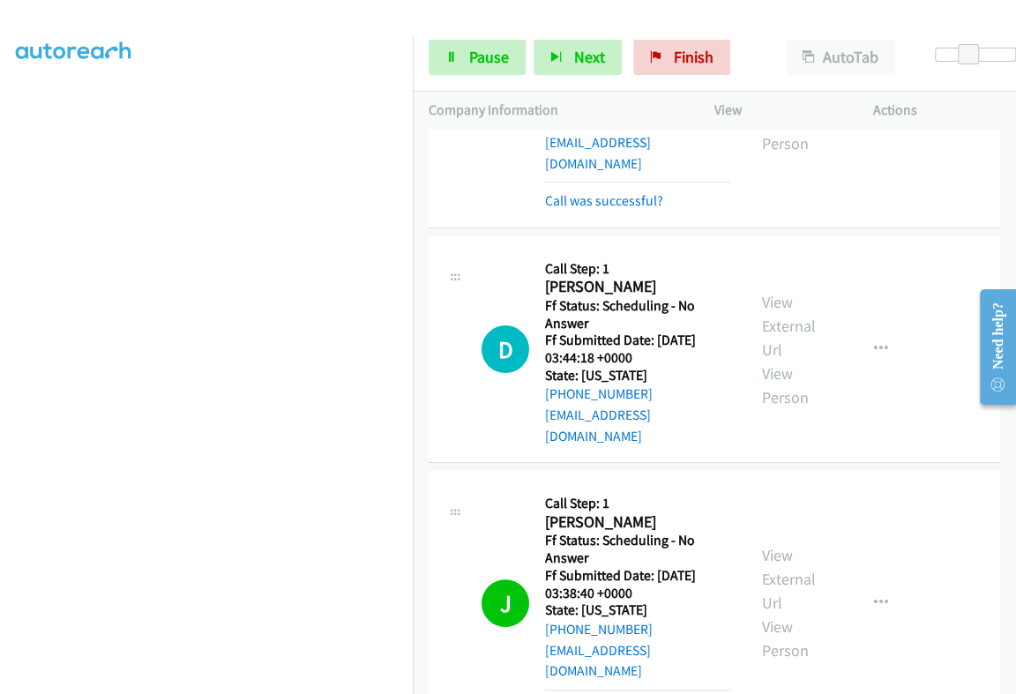
scroll to position [6062, 0]
copy h2 "[PERSON_NAME]"
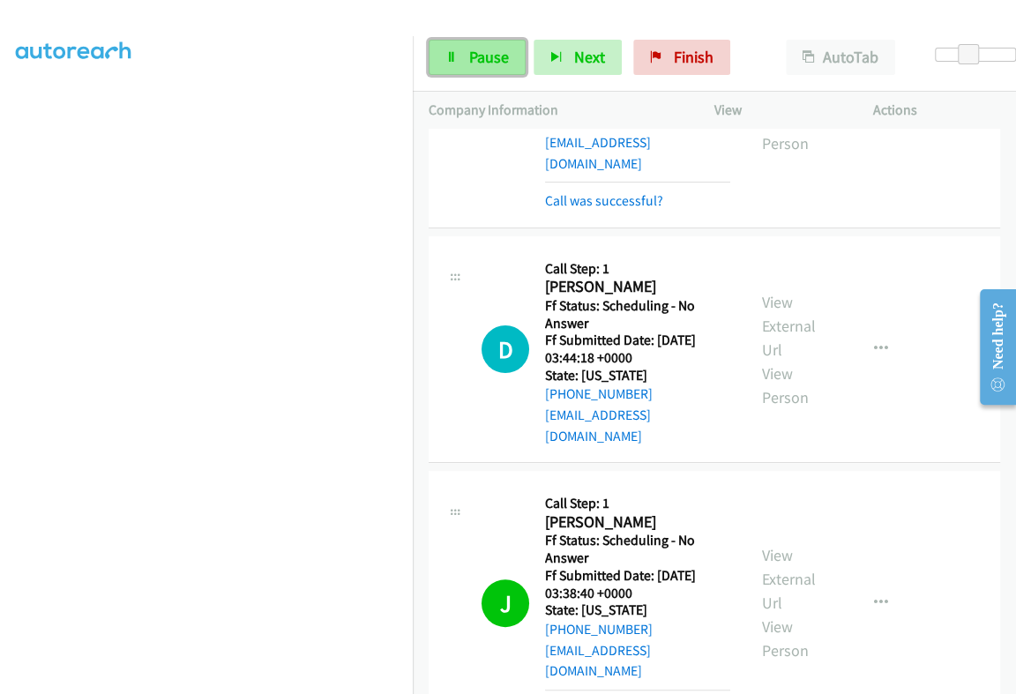
click at [482, 62] on span "Pause" at bounding box center [489, 57] width 40 height 20
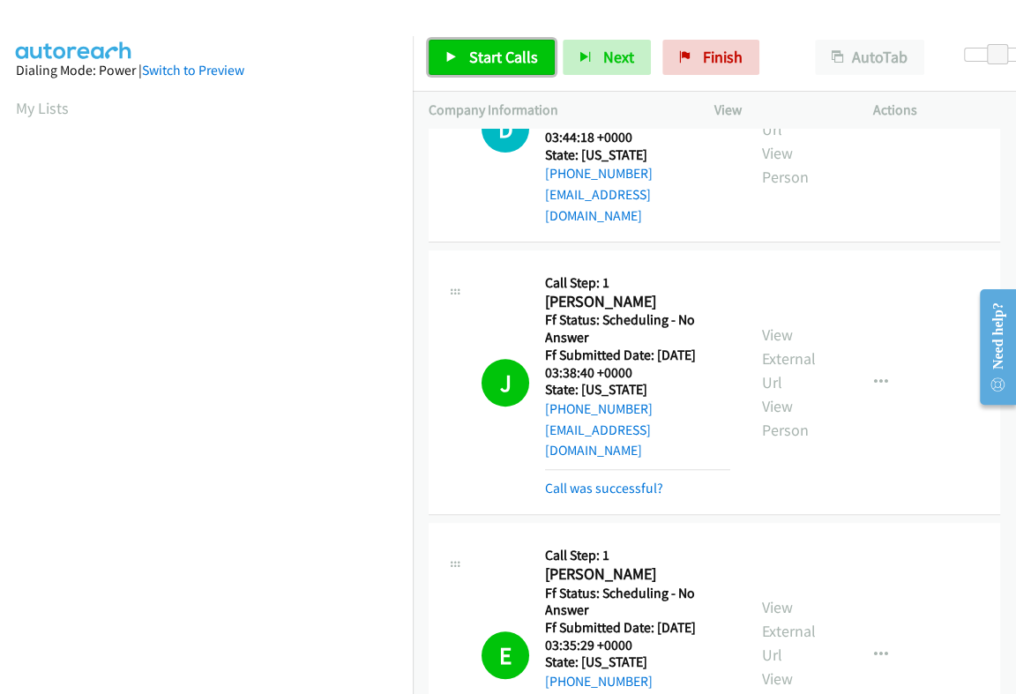
click at [484, 55] on span "Start Calls" at bounding box center [503, 57] width 69 height 20
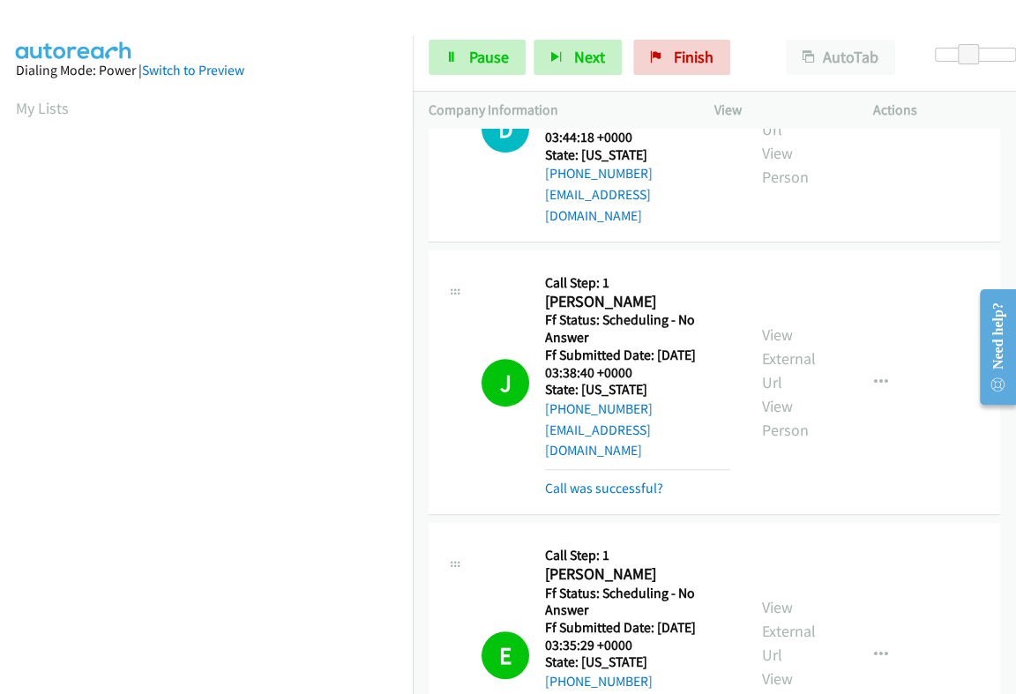
scroll to position [299, 0]
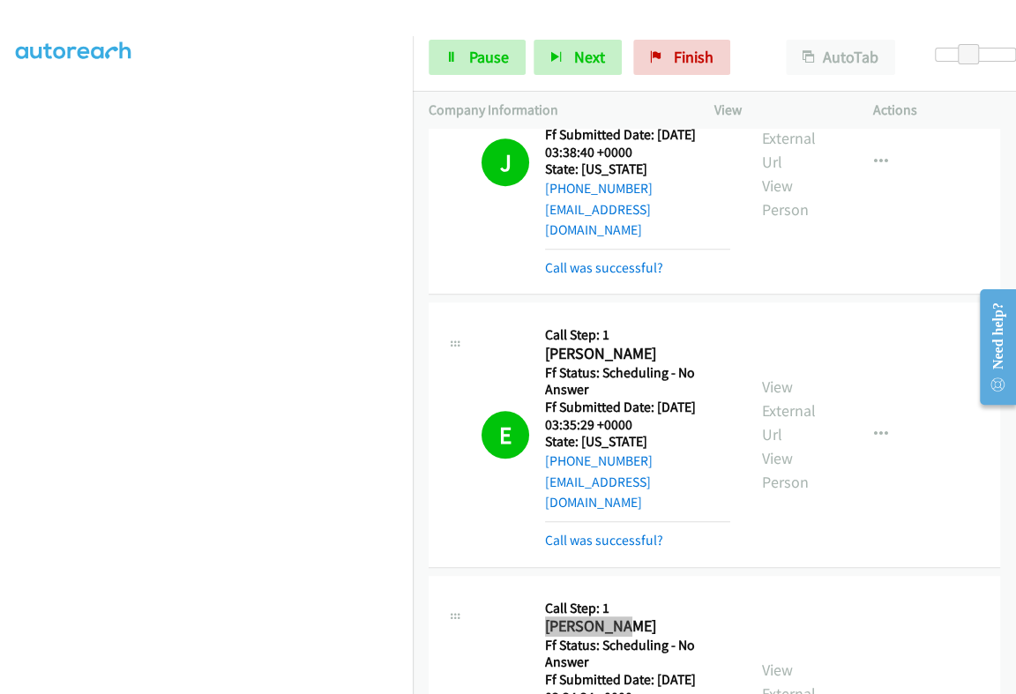
scroll to position [6614, 0]
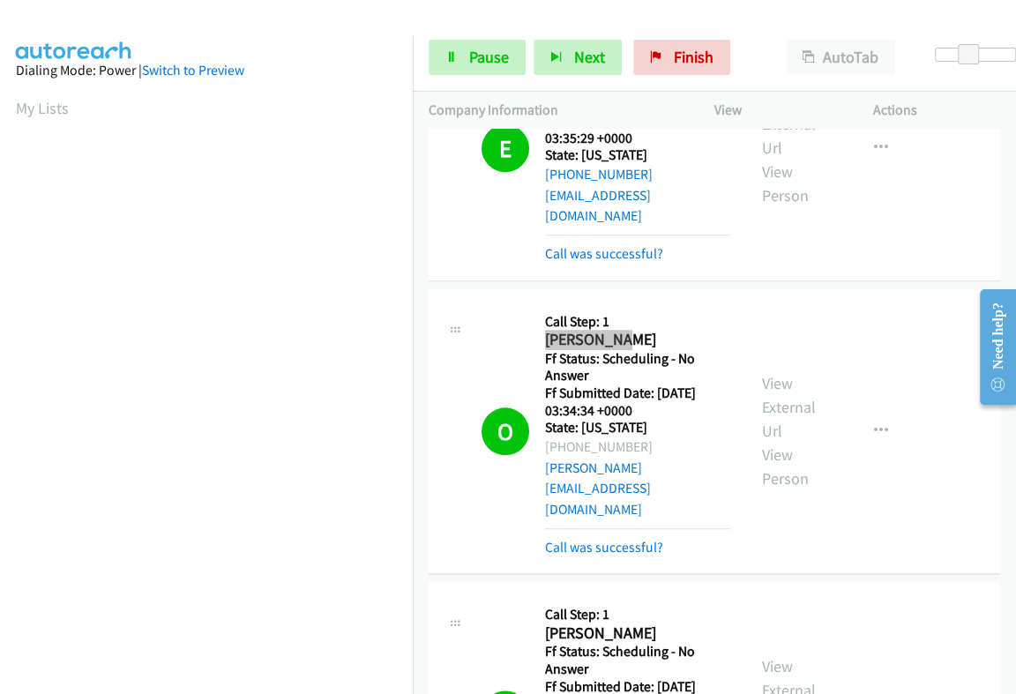
scroll to position [6944, 0]
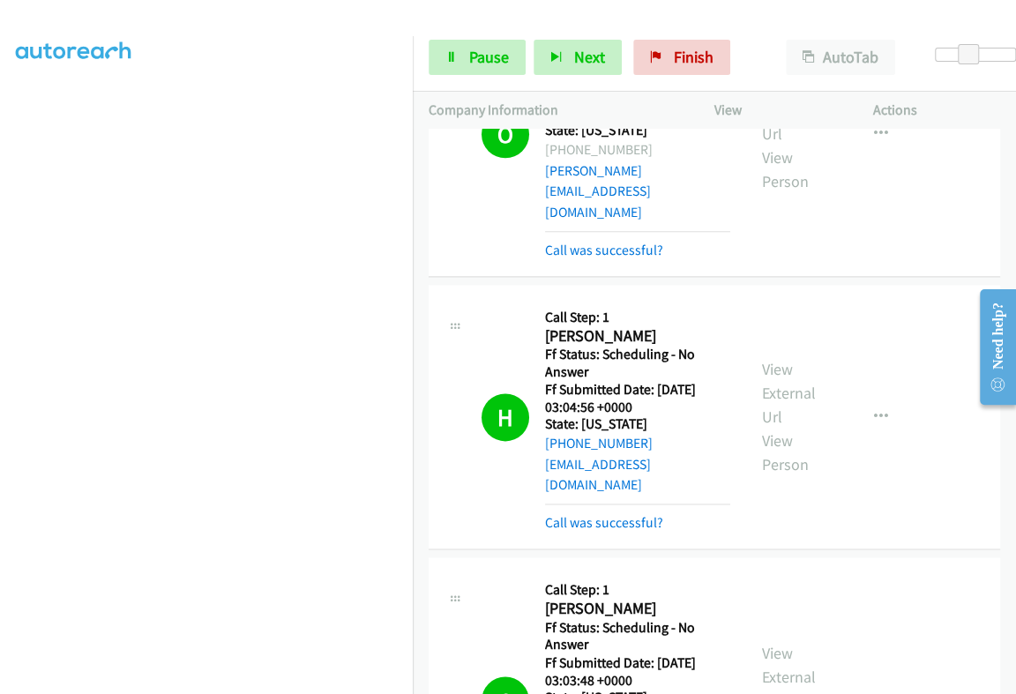
scroll to position [7165, 0]
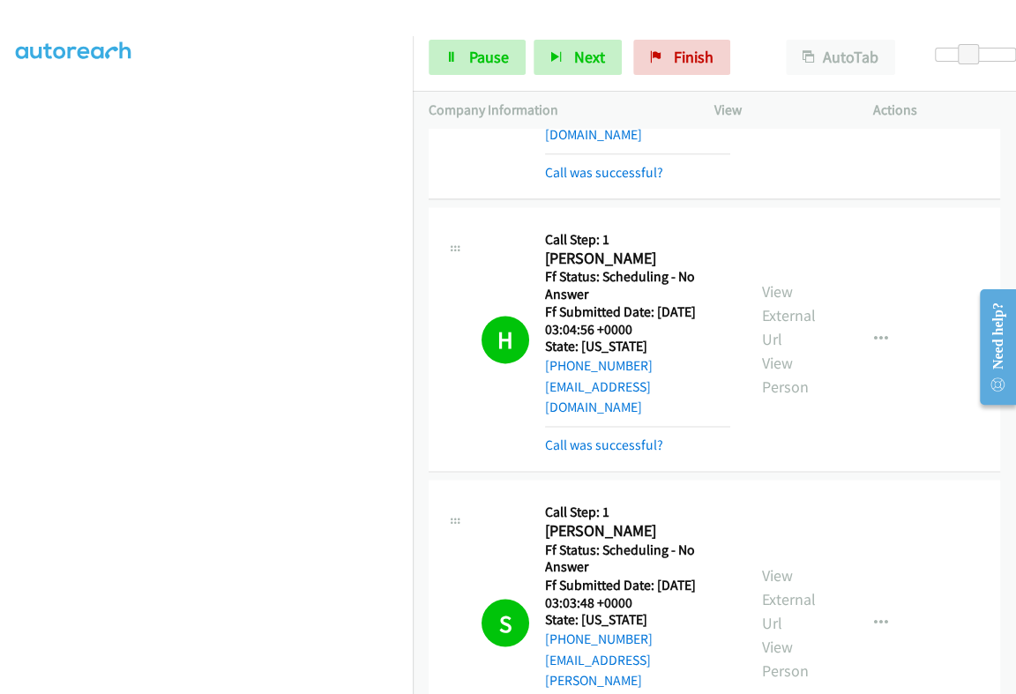
drag, startPoint x: 480, startPoint y: 49, endPoint x: 505, endPoint y: 37, distance: 28.0
click at [480, 49] on span "Pause" at bounding box center [489, 57] width 40 height 20
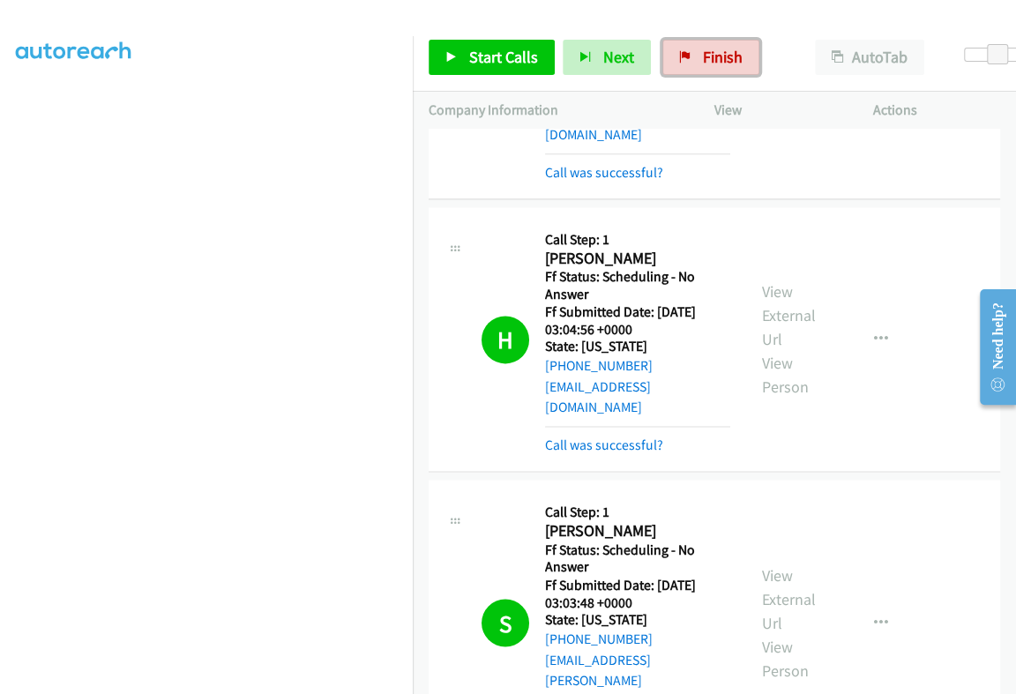
drag, startPoint x: 707, startPoint y: 42, endPoint x: 627, endPoint y: 6, distance: 88.0
click at [707, 43] on link "Finish" at bounding box center [710, 57] width 97 height 35
